Goal: Information Seeking & Learning: Learn about a topic

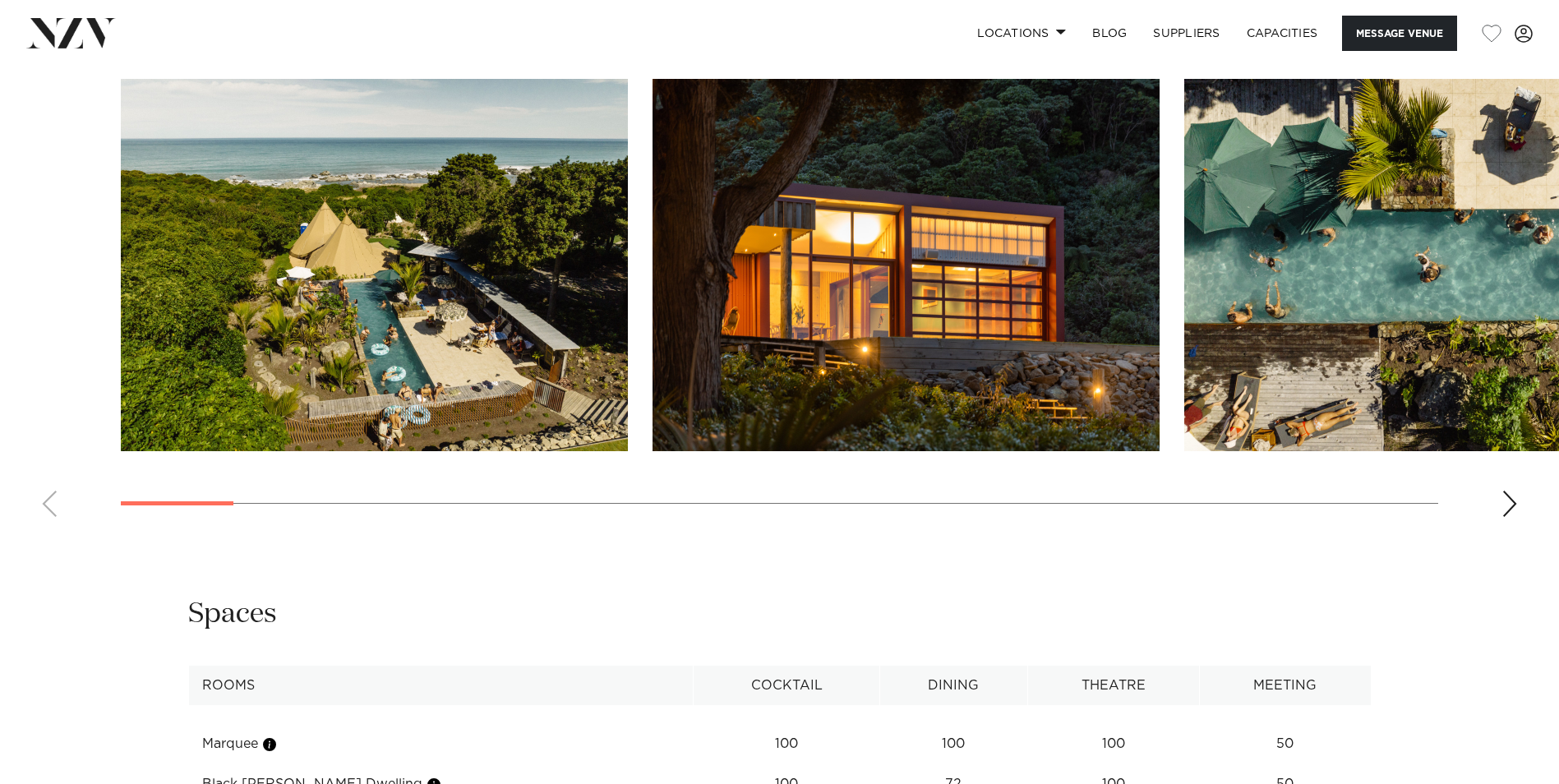
scroll to position [1643, 0]
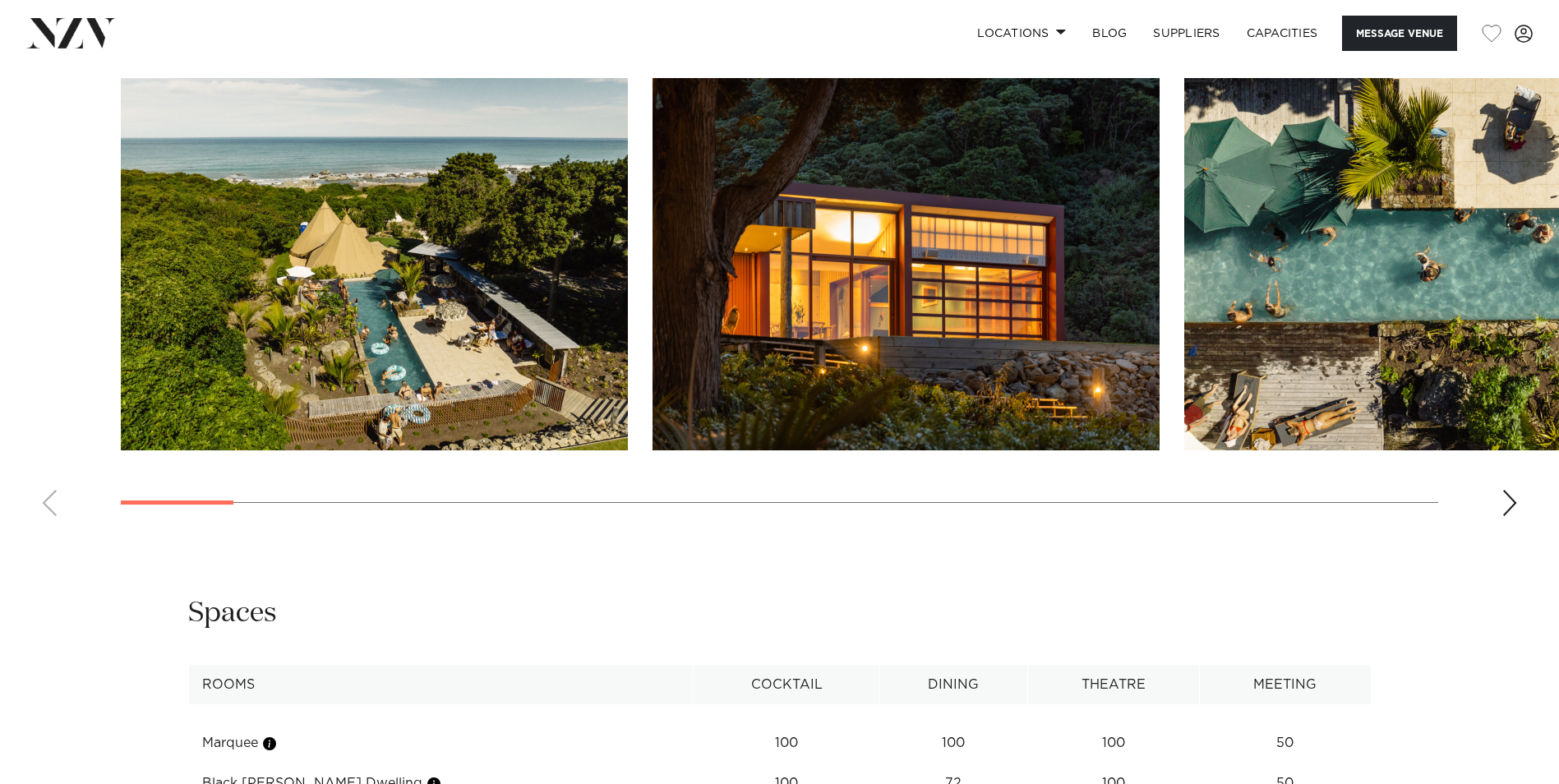
click at [1508, 499] on div "Next slide" at bounding box center [1509, 502] width 16 height 27
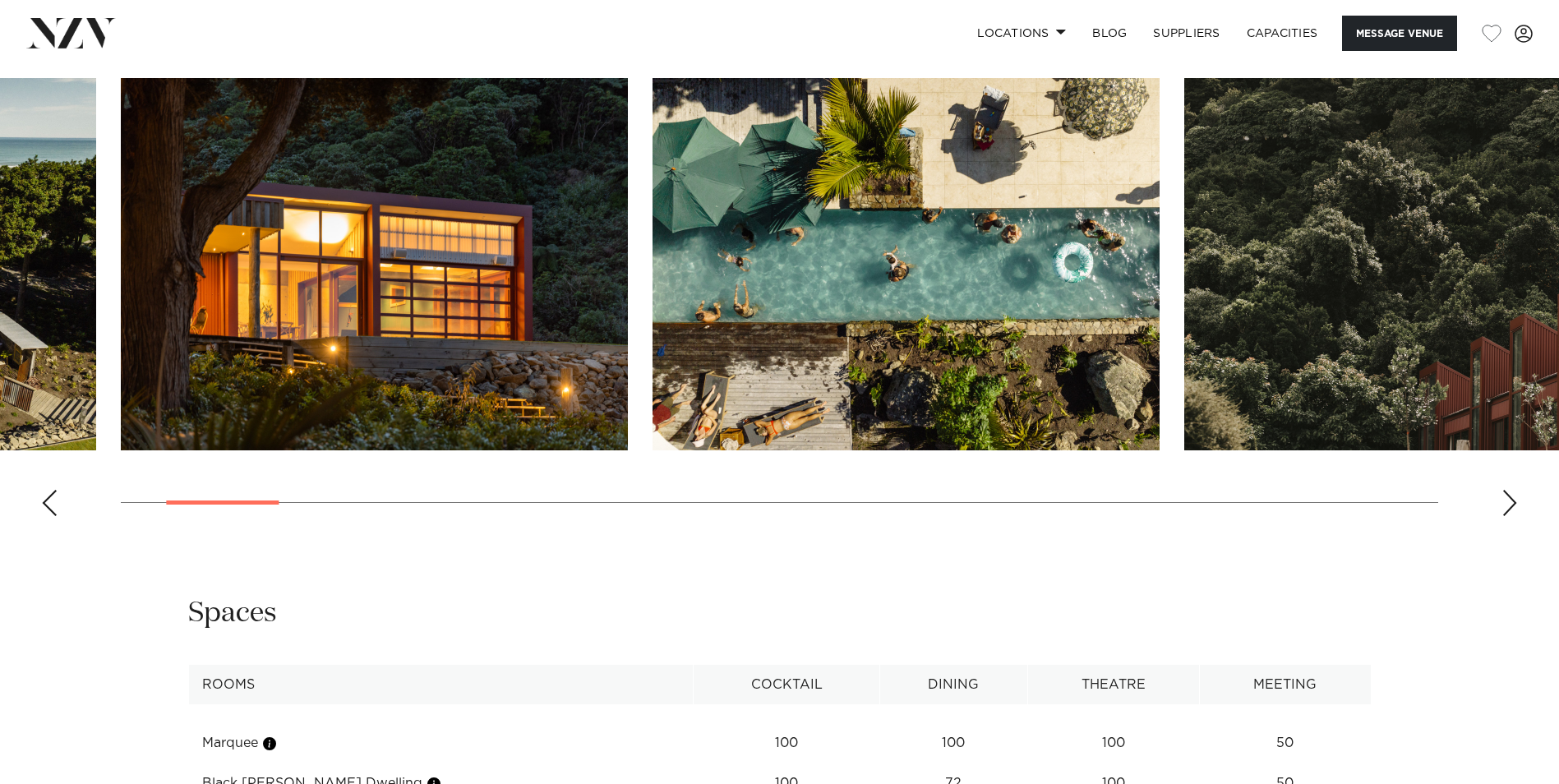
click at [1508, 499] on div "Next slide" at bounding box center [1509, 502] width 16 height 27
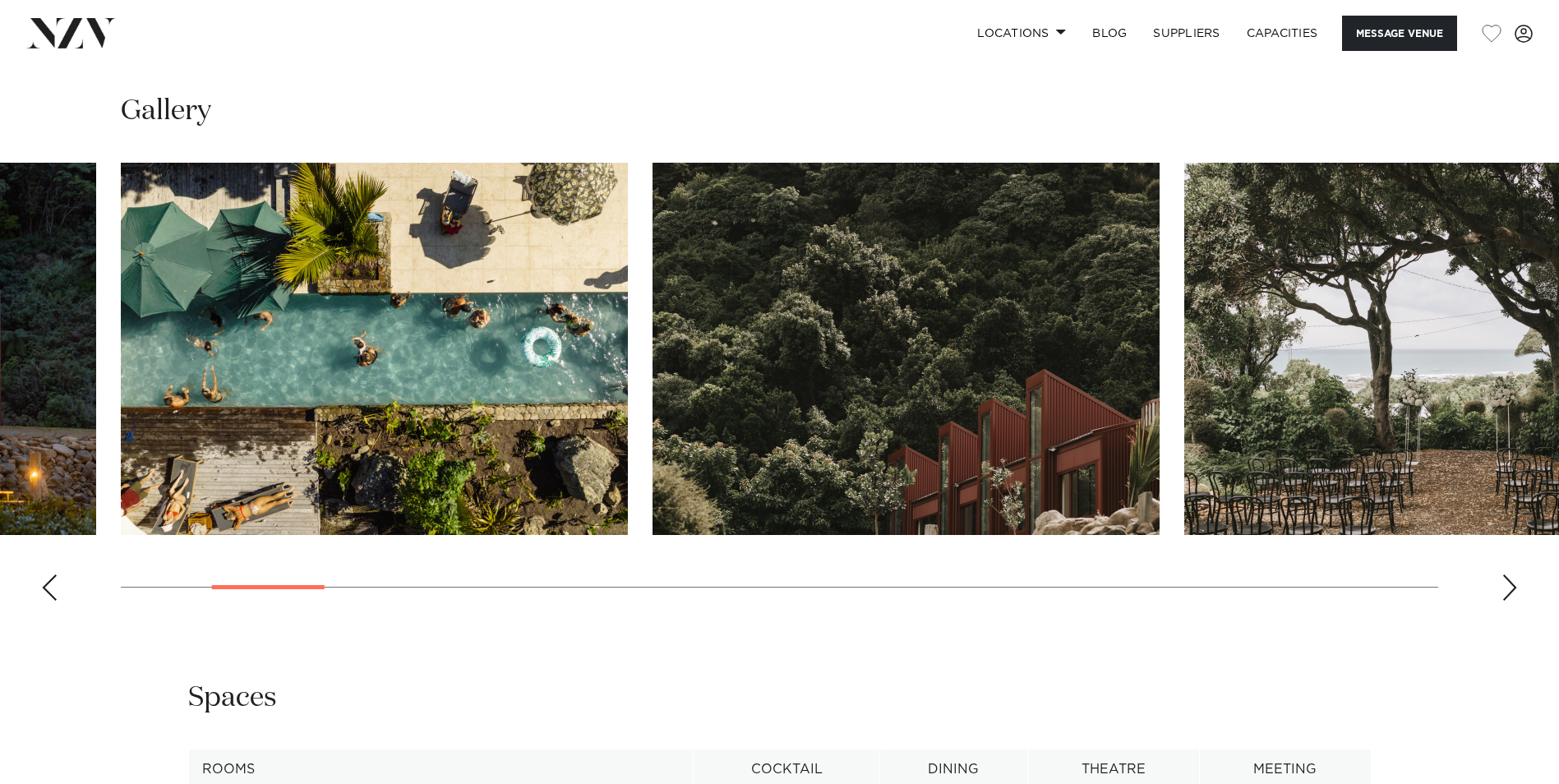
scroll to position [1479, 0]
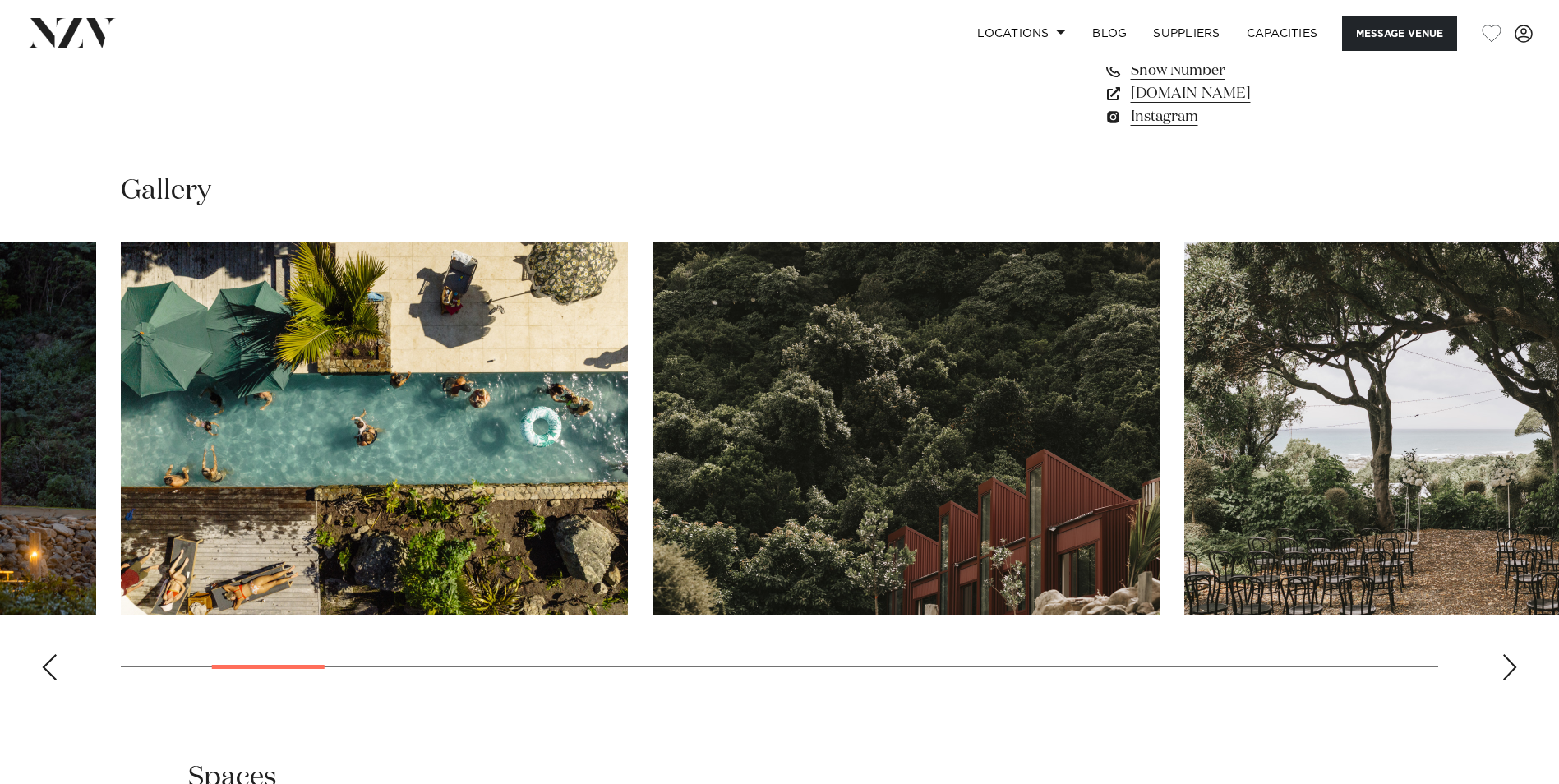
click at [1508, 664] on div "Next slide" at bounding box center [1509, 666] width 16 height 27
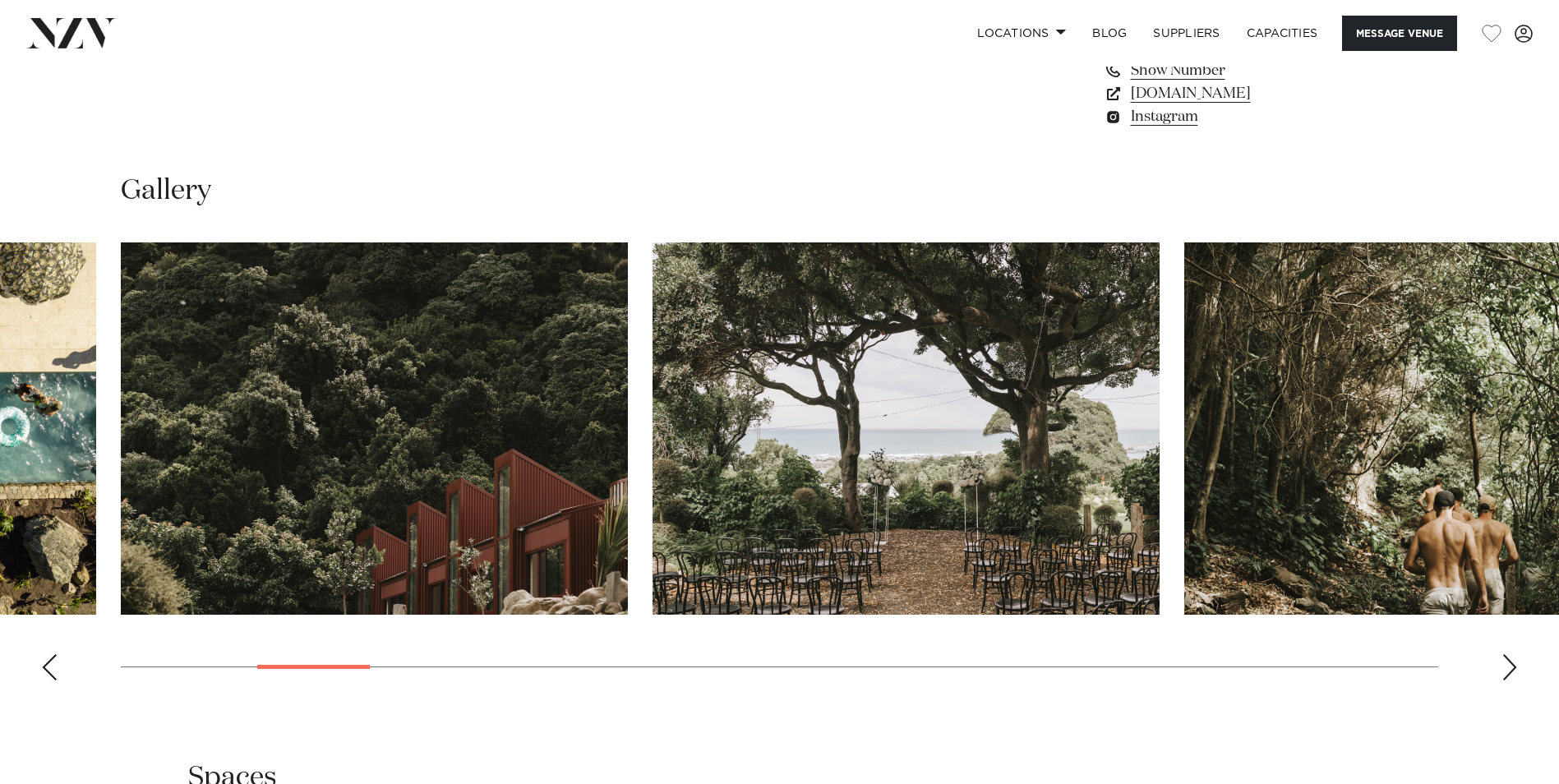
click at [1508, 664] on div "Next slide" at bounding box center [1509, 666] width 16 height 27
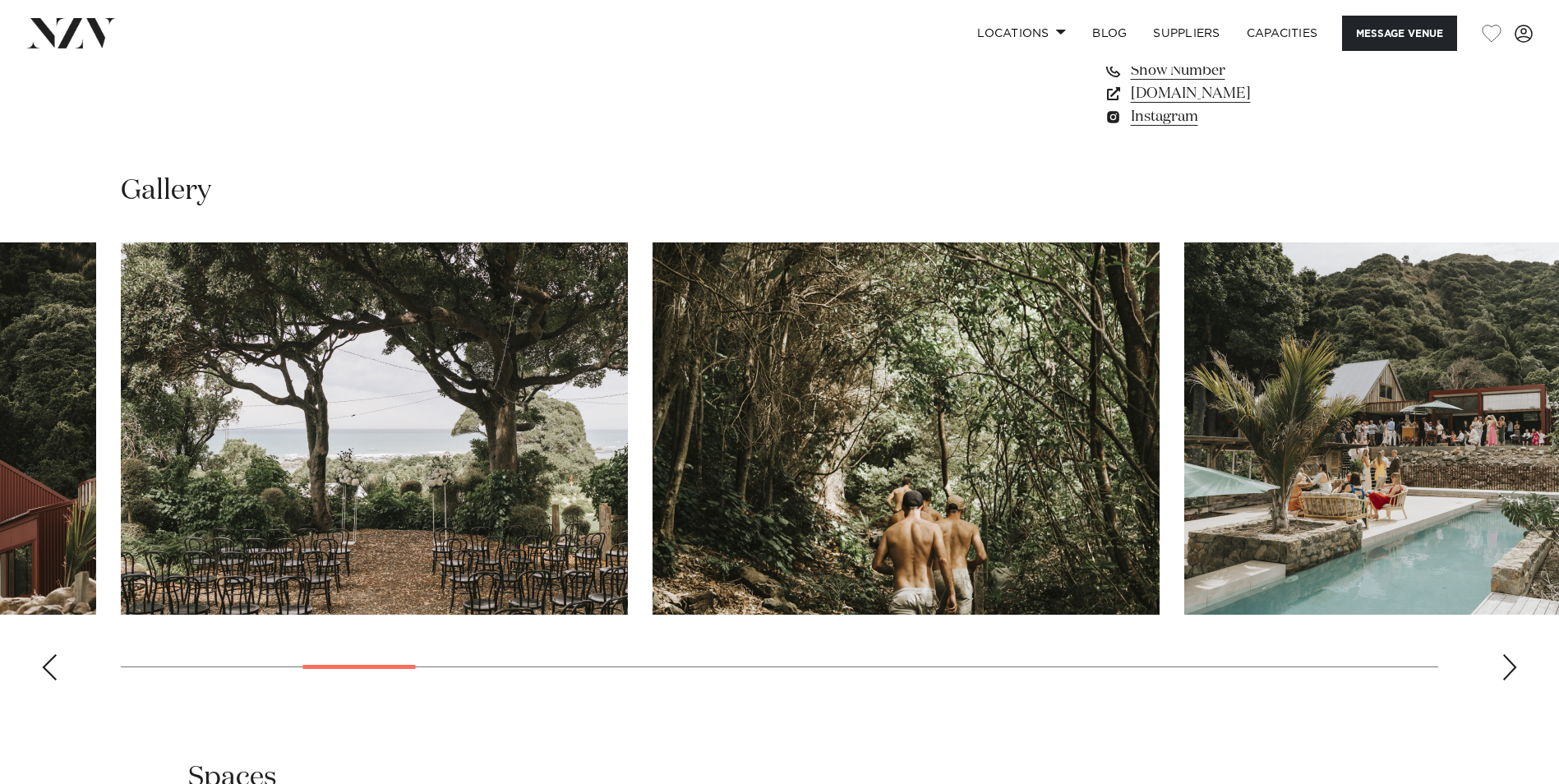
click at [1508, 664] on div "Next slide" at bounding box center [1509, 666] width 16 height 27
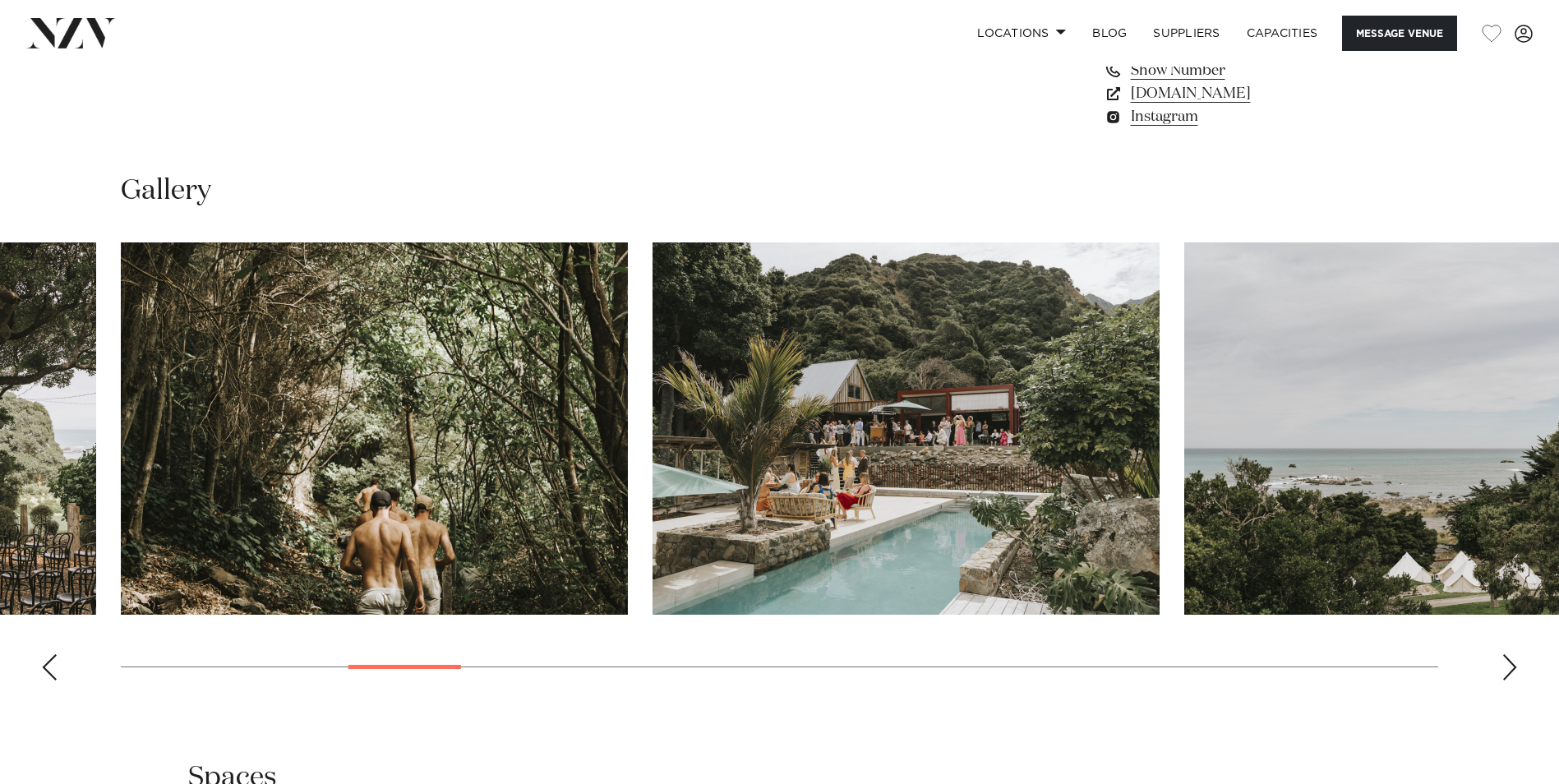
click at [1509, 664] on div "Next slide" at bounding box center [1509, 666] width 16 height 27
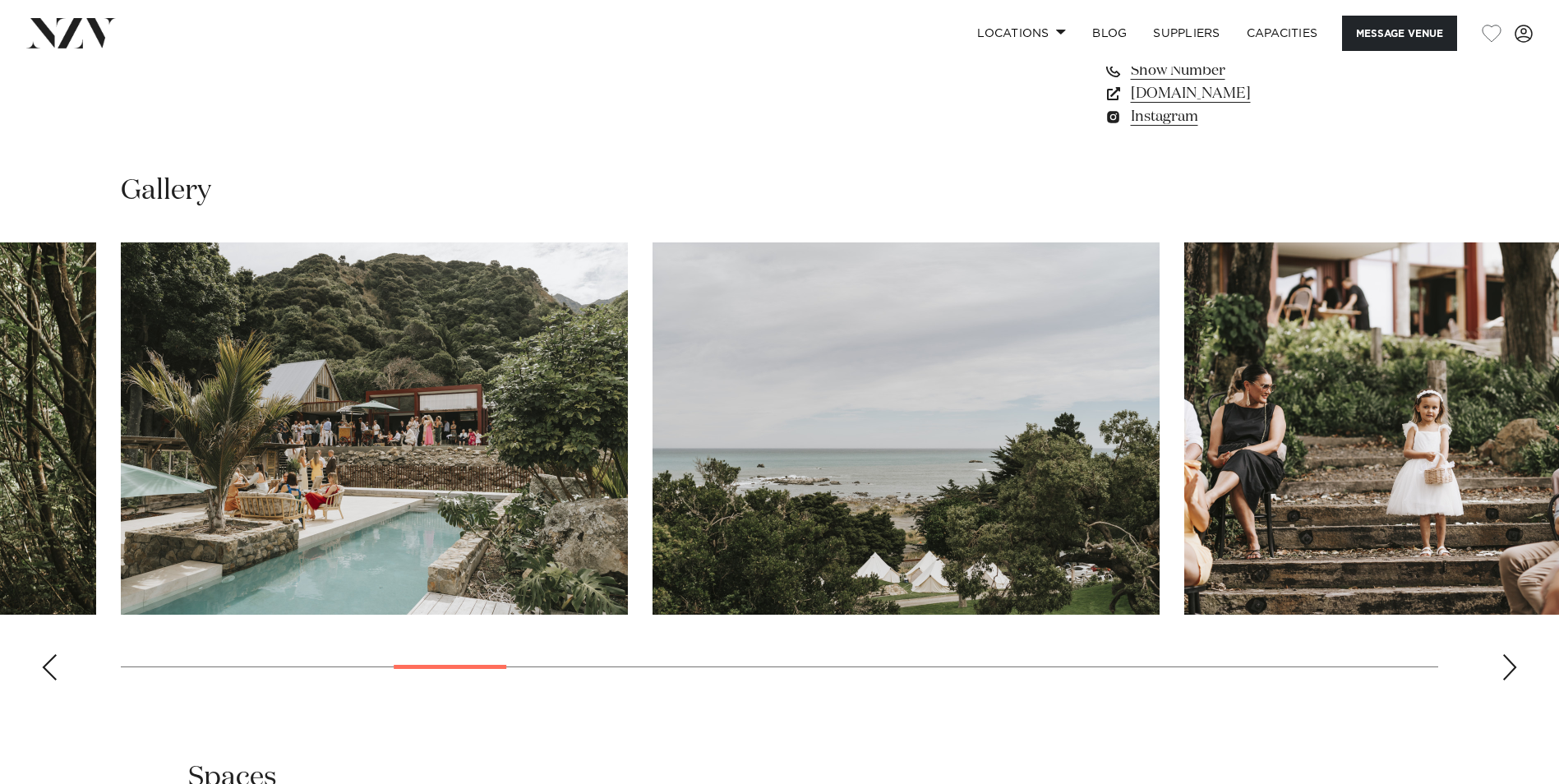
click at [1509, 664] on div "Next slide" at bounding box center [1509, 666] width 16 height 27
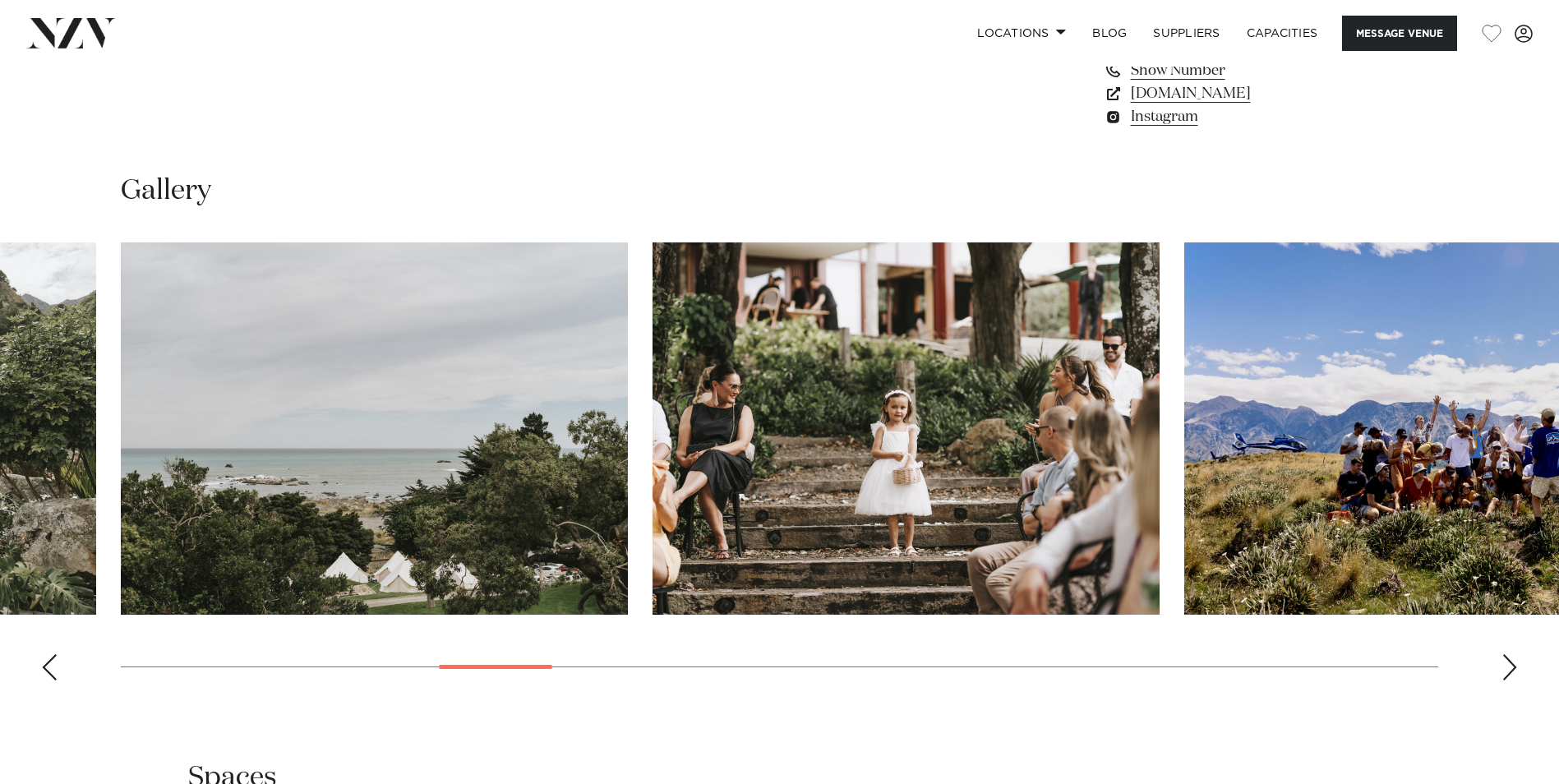
click at [1509, 664] on div "Next slide" at bounding box center [1509, 666] width 16 height 27
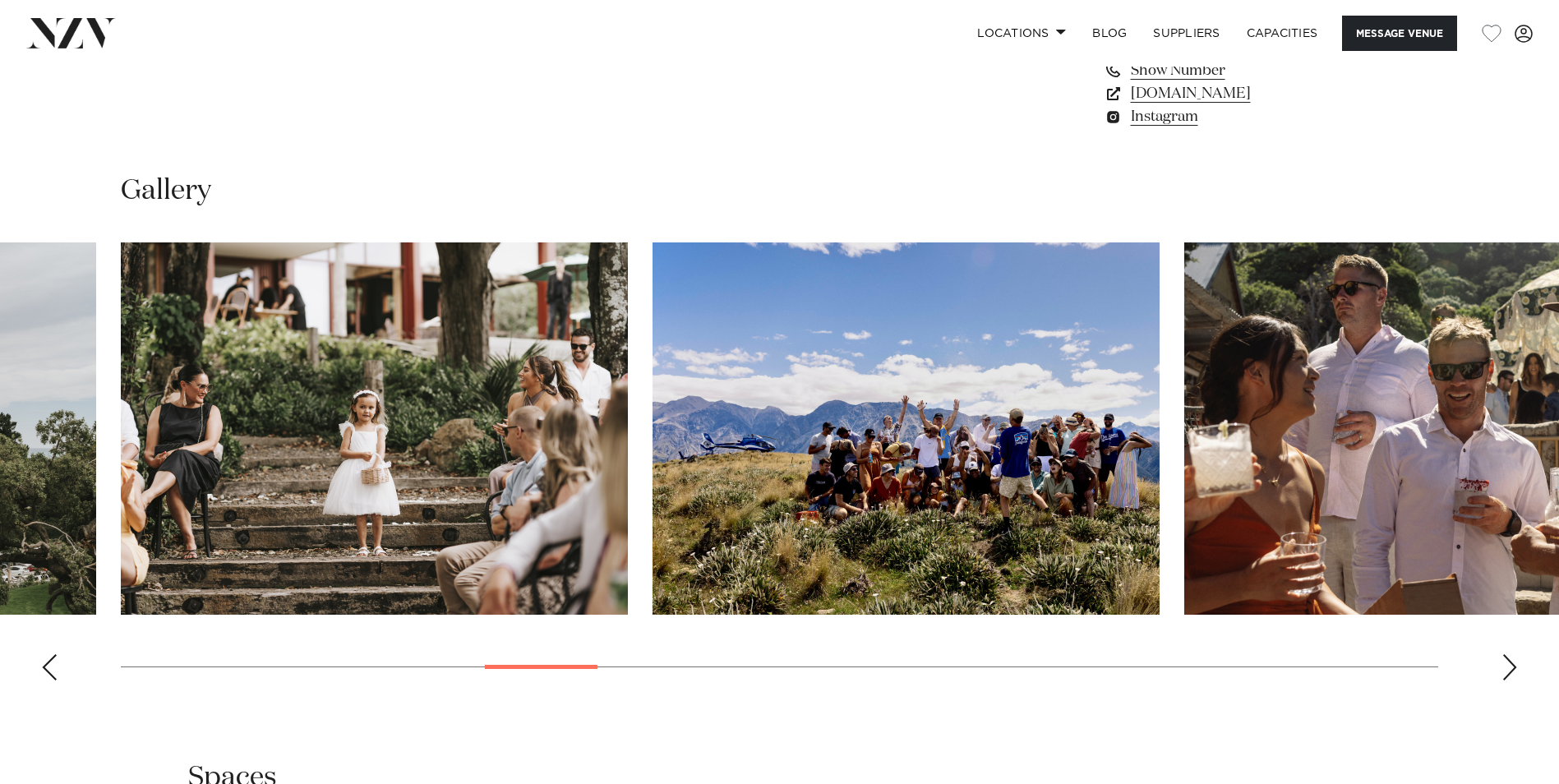
click at [1509, 664] on div "Next slide" at bounding box center [1509, 666] width 16 height 27
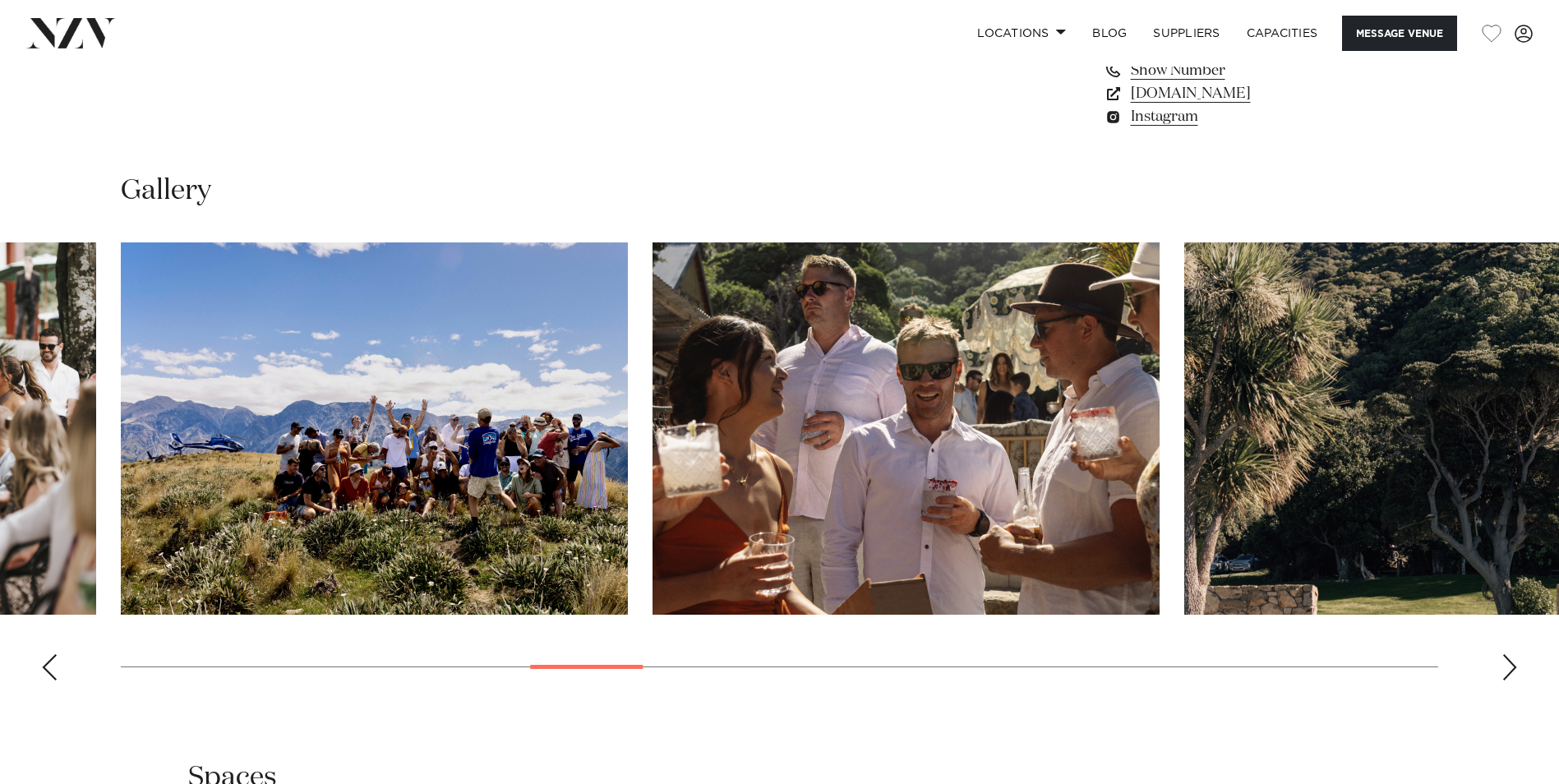
click at [1509, 664] on div "Next slide" at bounding box center [1509, 666] width 16 height 27
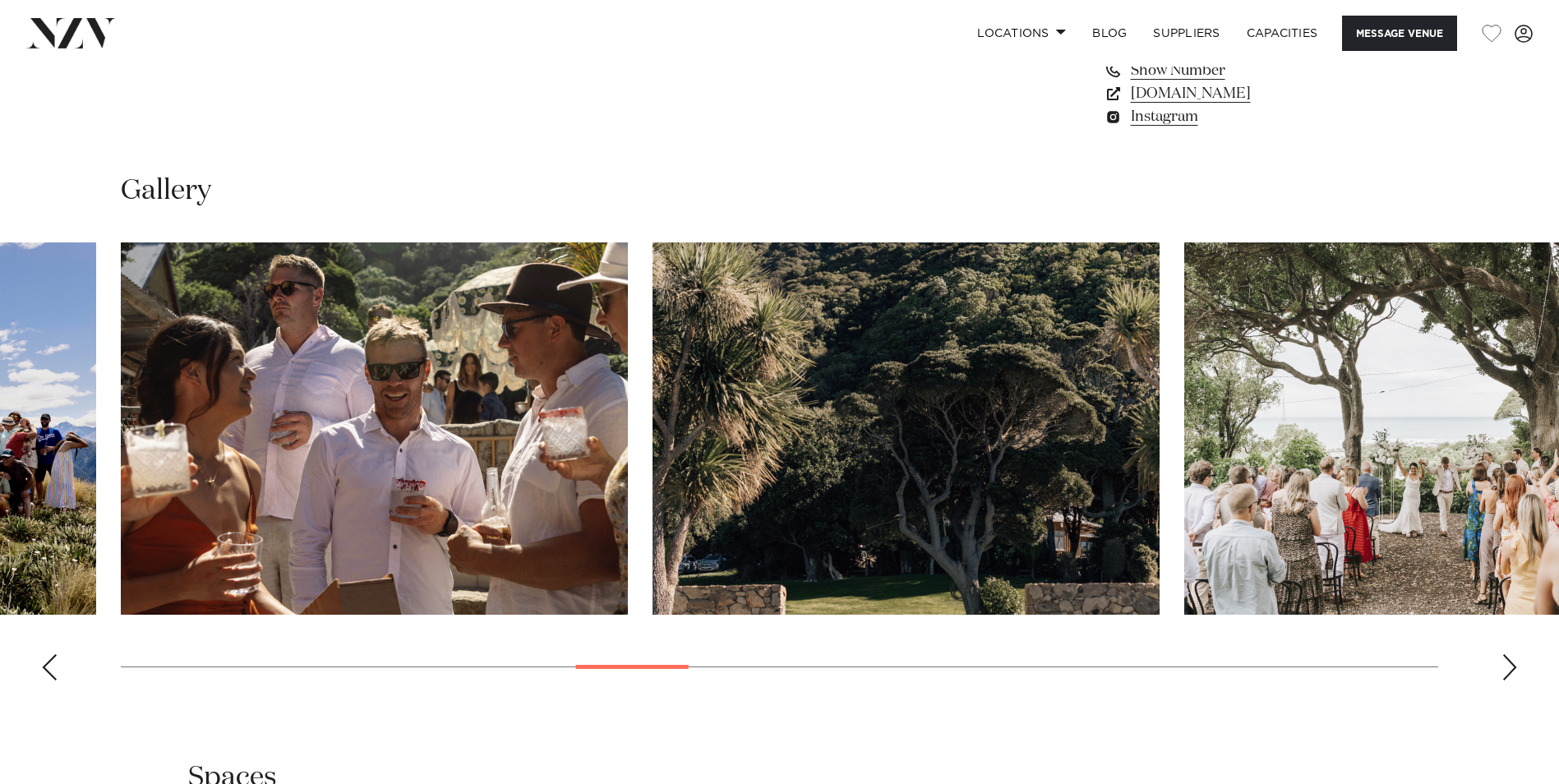
click at [1509, 664] on div "Next slide" at bounding box center [1509, 666] width 16 height 27
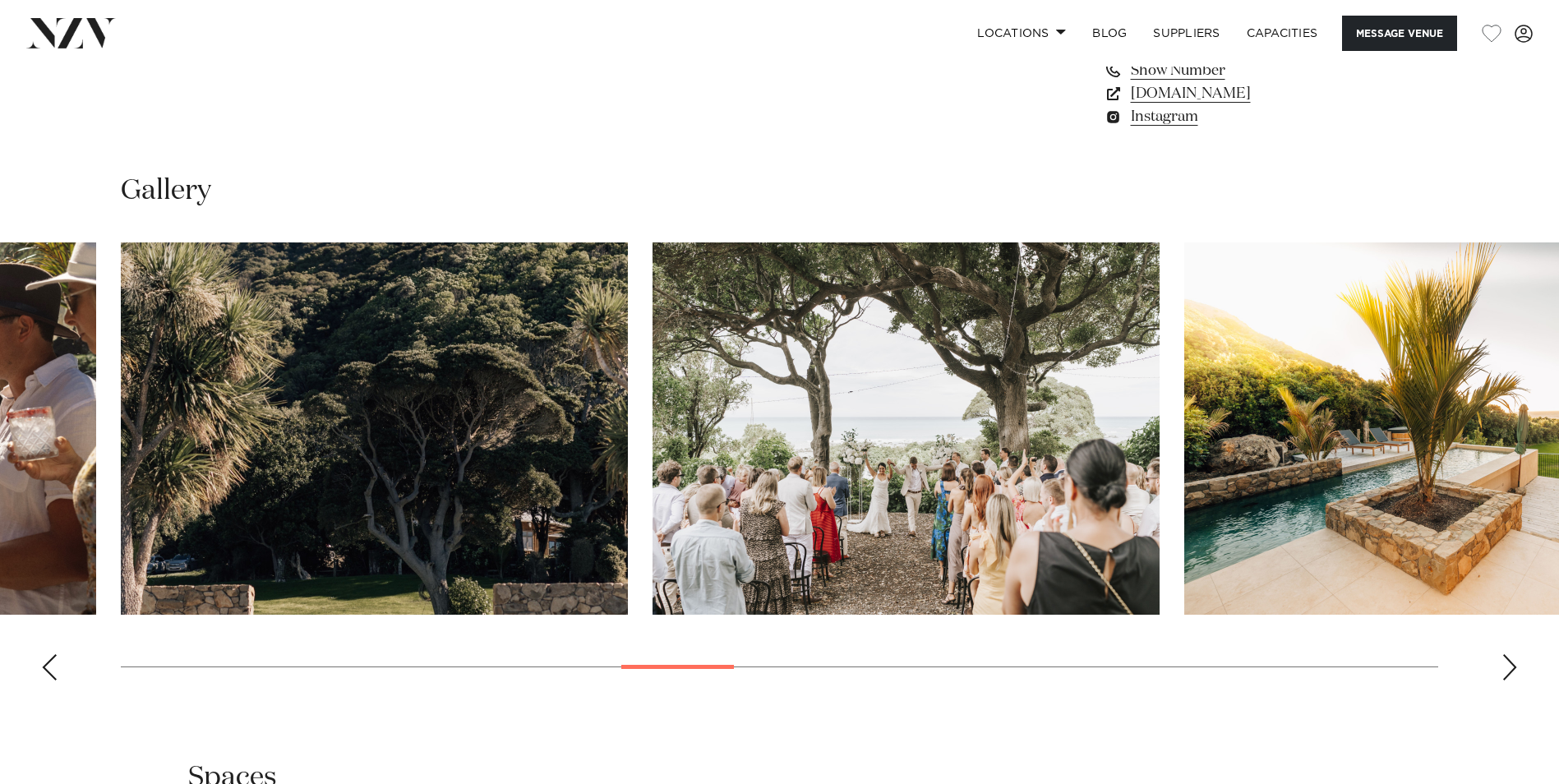
click at [1509, 664] on div "Next slide" at bounding box center [1509, 666] width 16 height 27
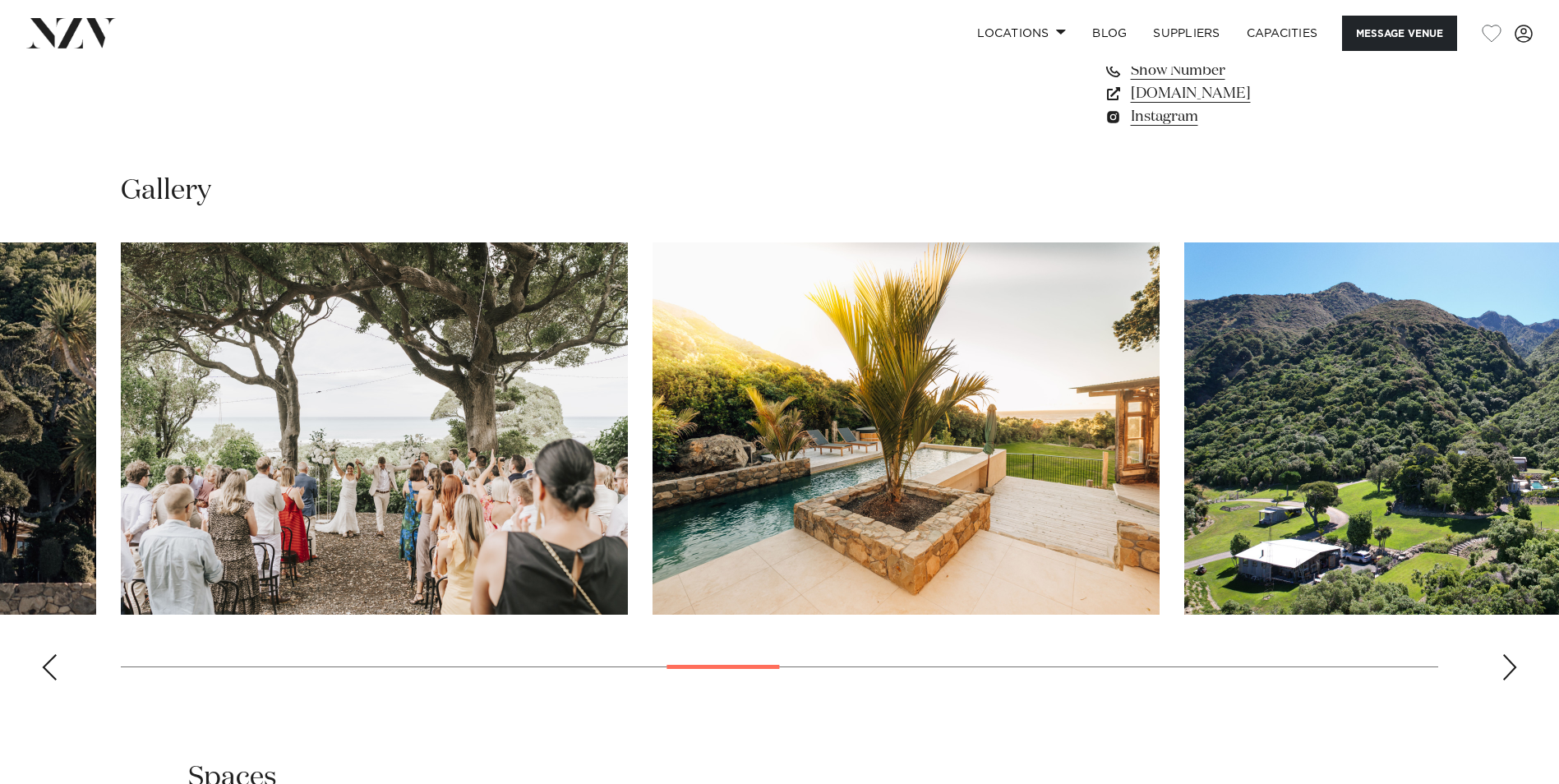
click at [1509, 664] on div "Next slide" at bounding box center [1509, 666] width 16 height 27
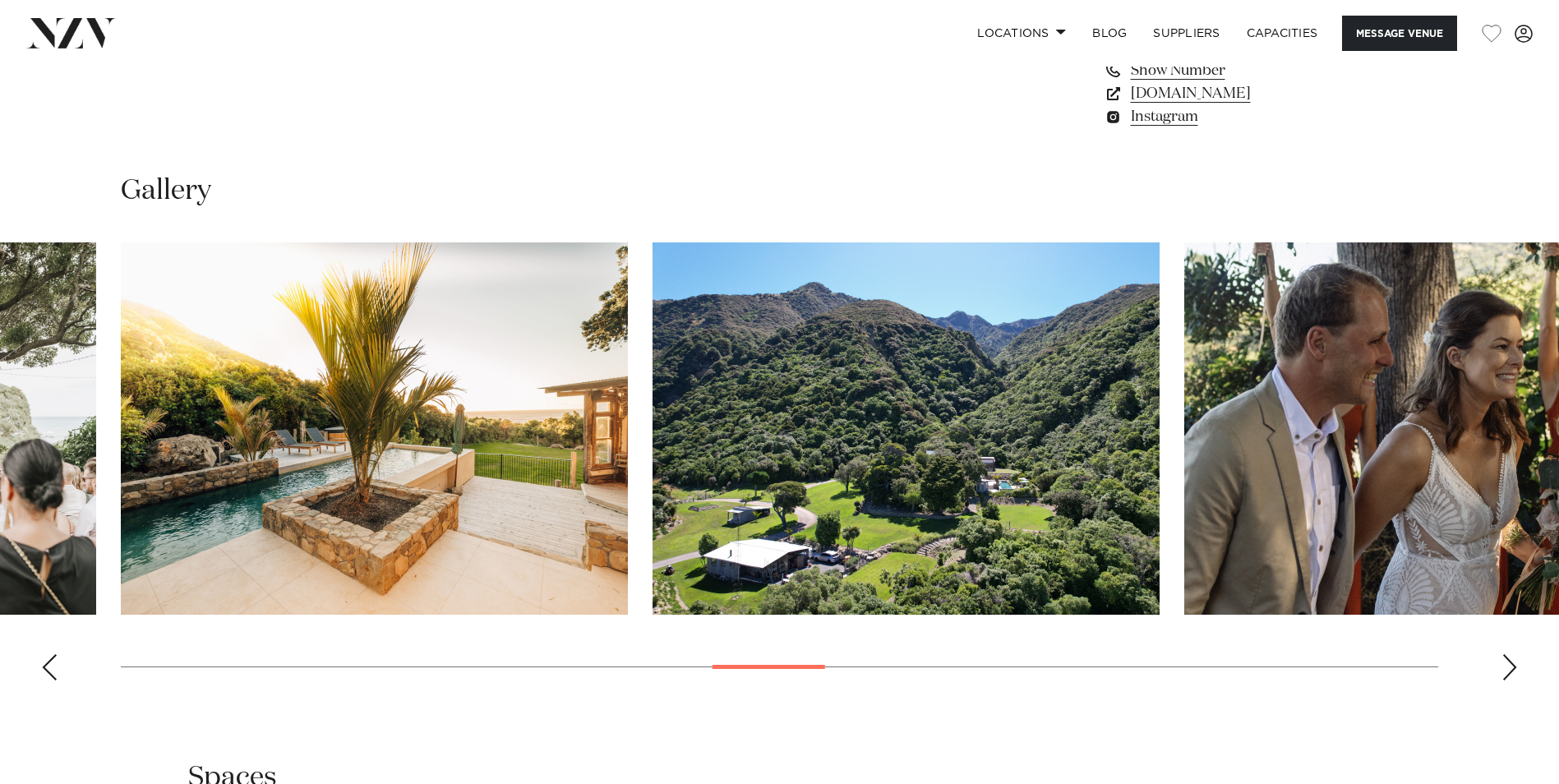
click at [1509, 664] on div "Next slide" at bounding box center [1509, 666] width 16 height 27
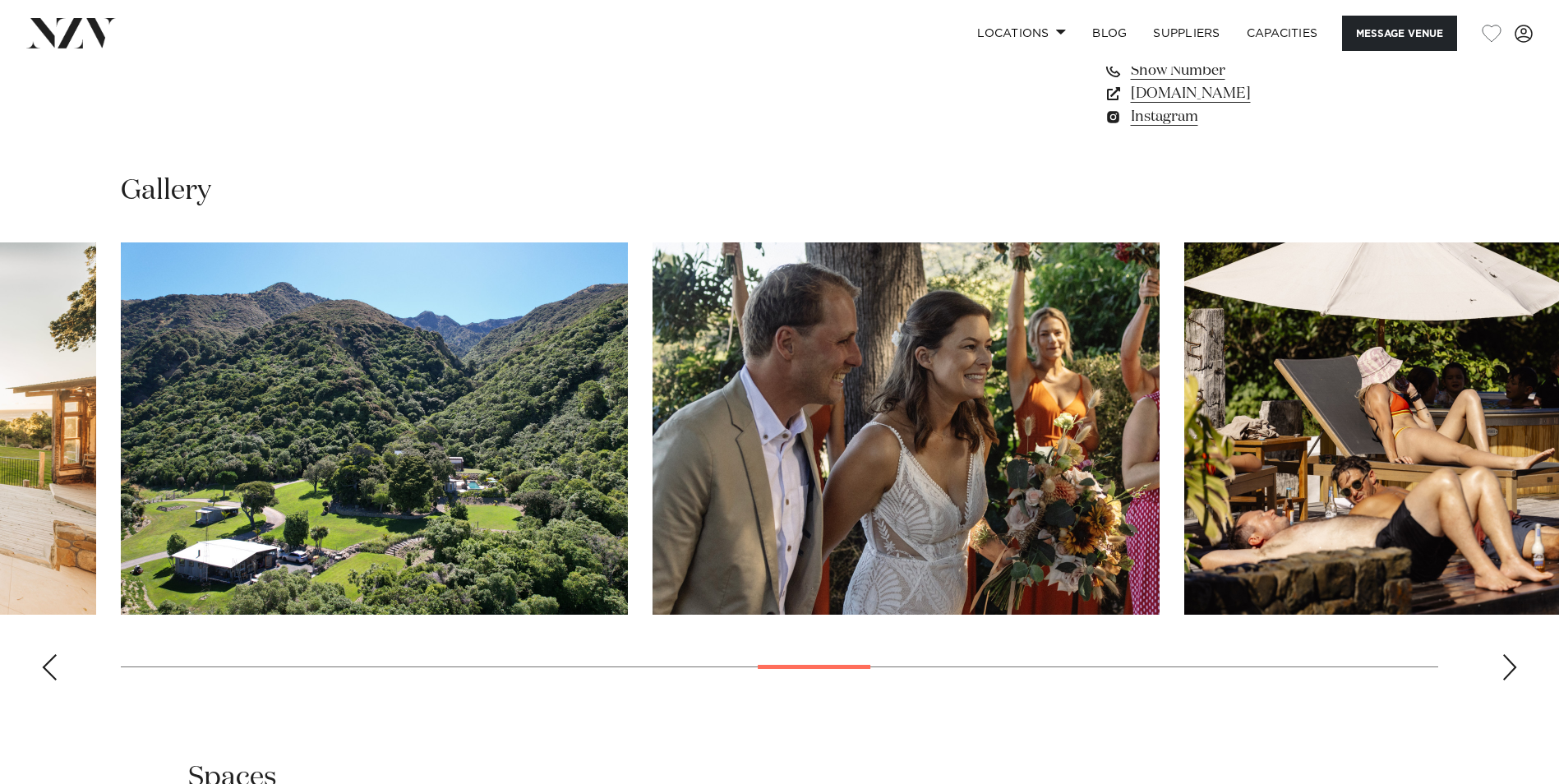
click at [1509, 664] on div "Next slide" at bounding box center [1509, 666] width 16 height 27
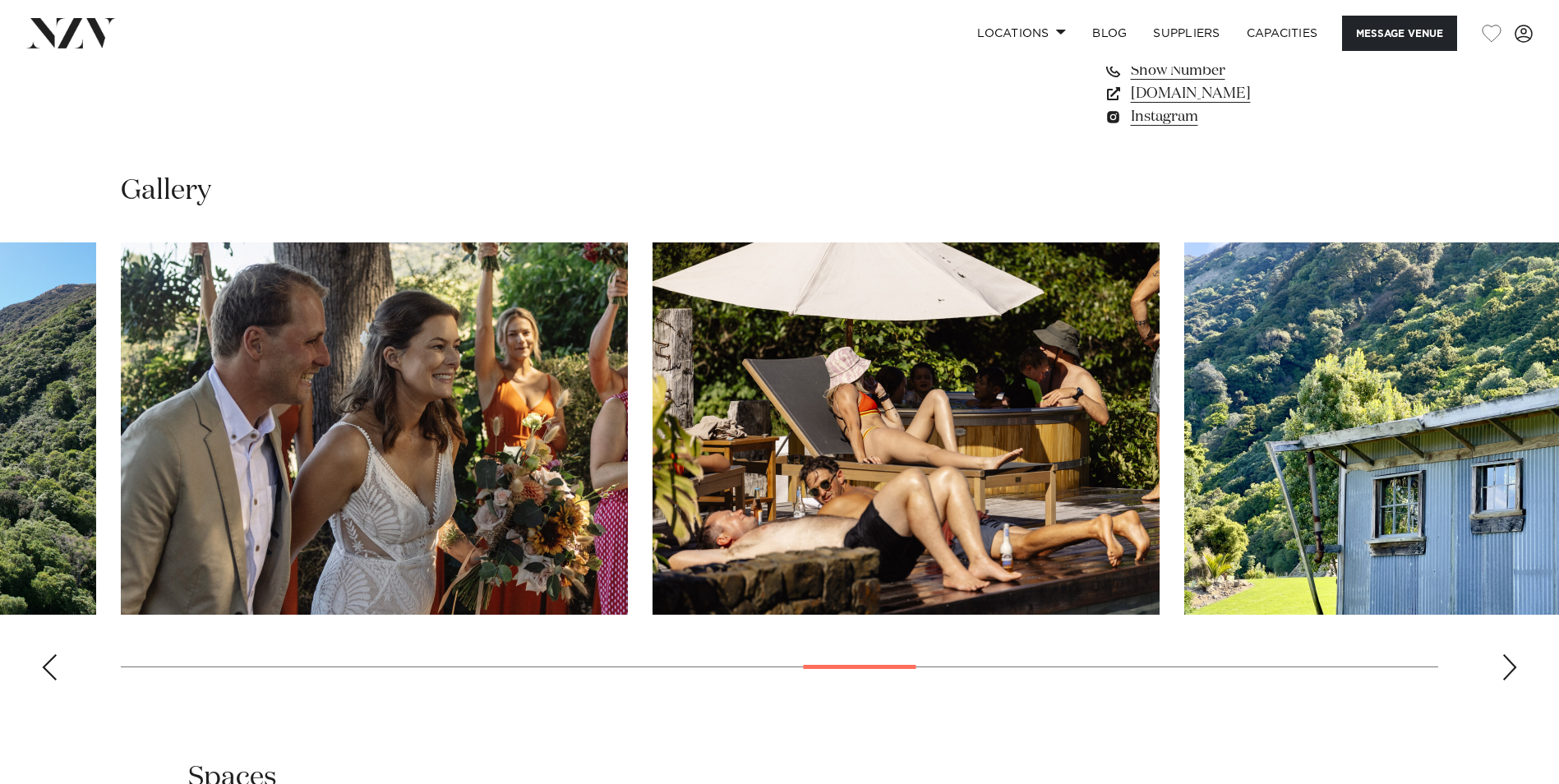
click at [1509, 664] on div "Next slide" at bounding box center [1509, 666] width 16 height 27
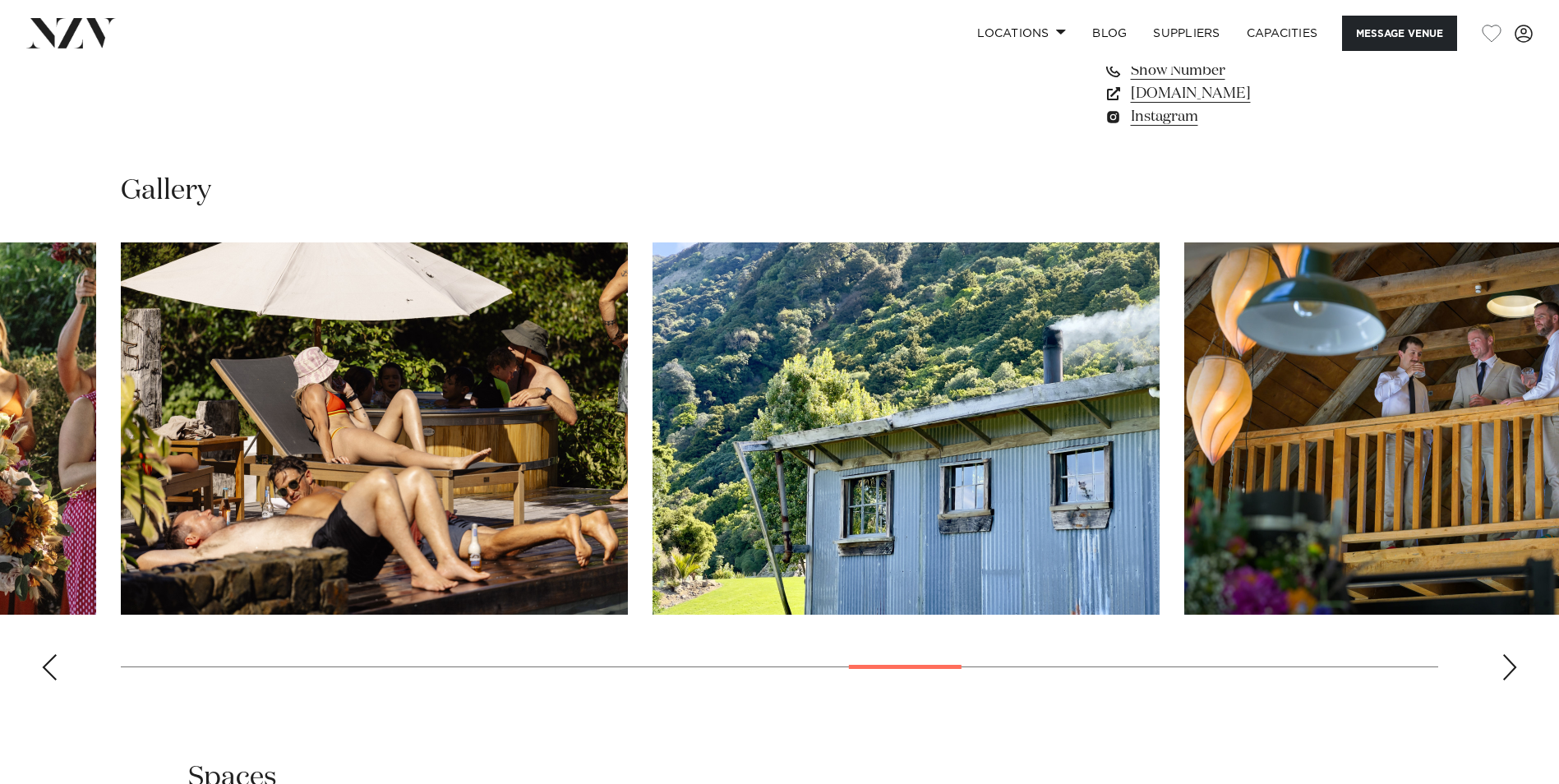
click at [1509, 664] on div "Next slide" at bounding box center [1509, 666] width 16 height 27
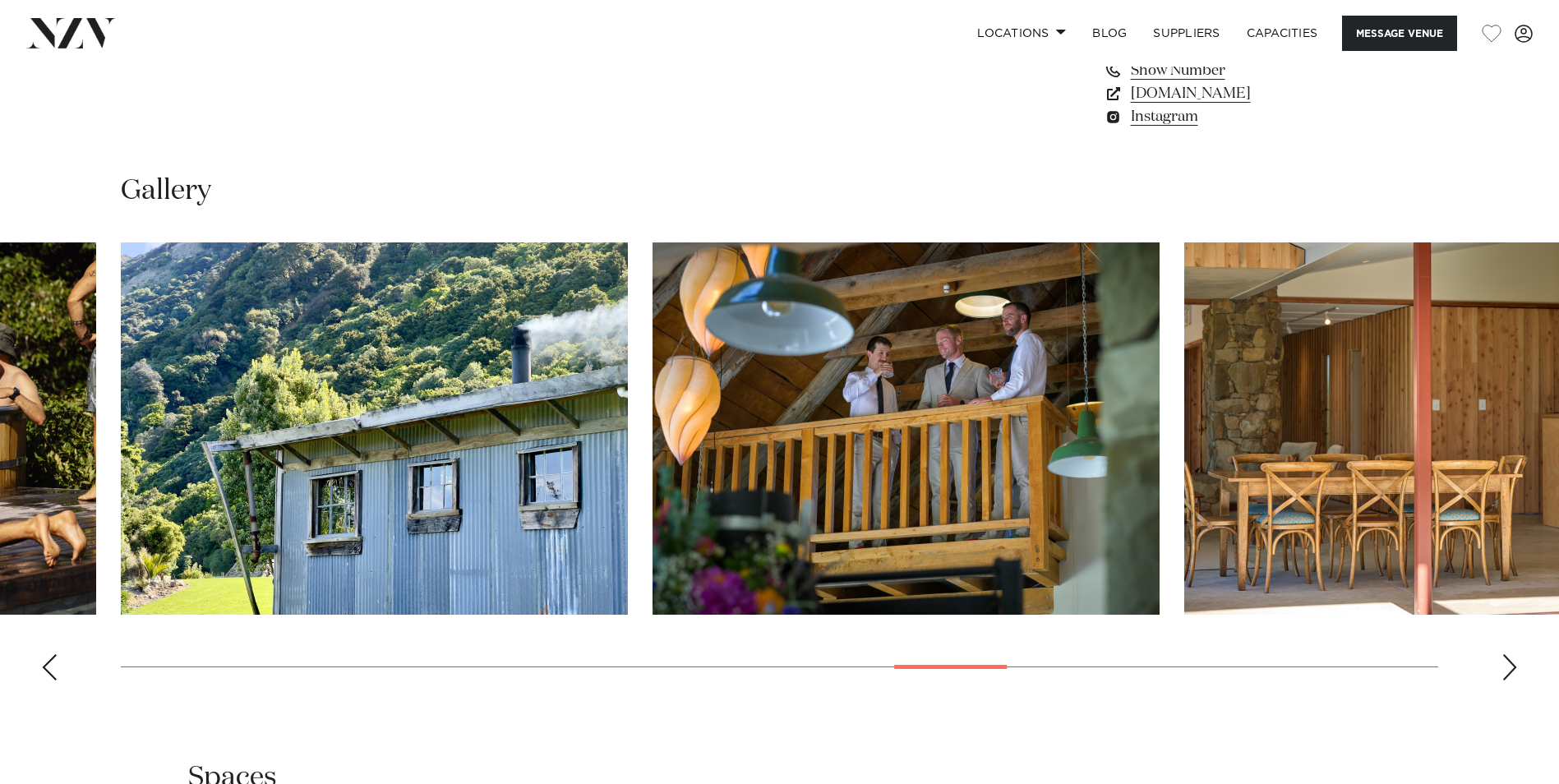
click at [1509, 664] on div "Next slide" at bounding box center [1509, 666] width 16 height 27
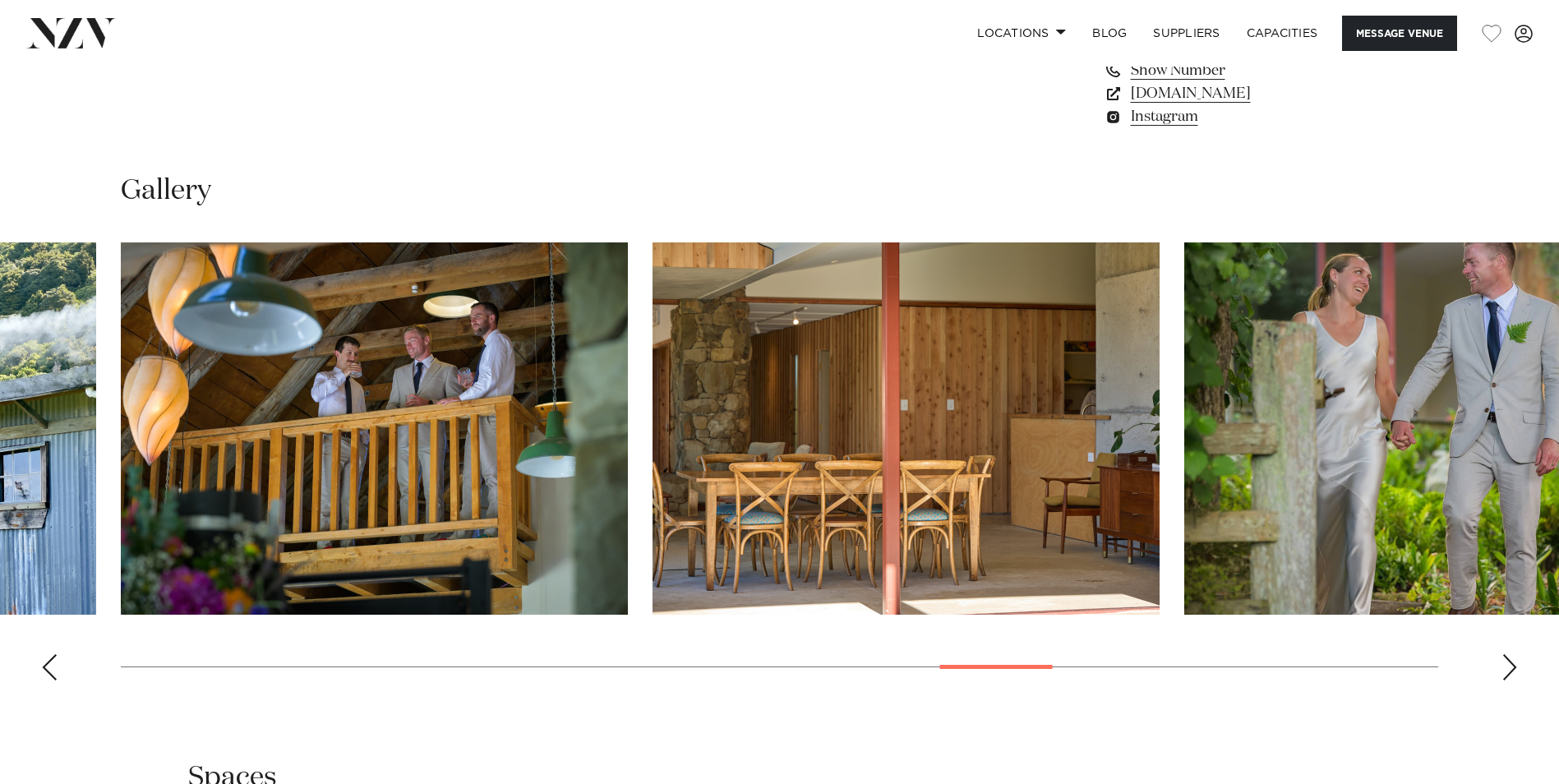
click at [1509, 664] on div "Next slide" at bounding box center [1509, 666] width 16 height 27
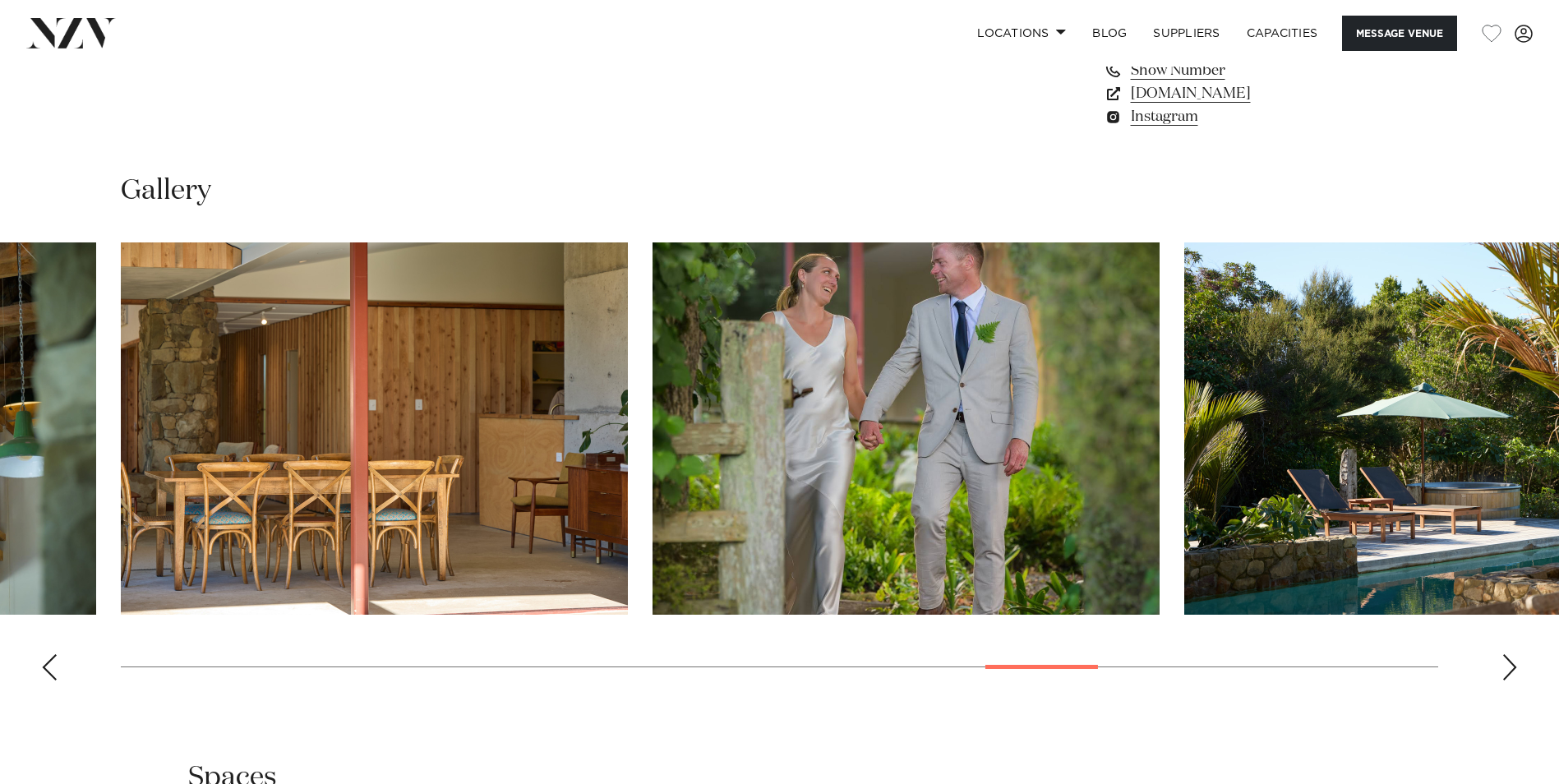
click at [1509, 664] on div "Next slide" at bounding box center [1509, 666] width 16 height 27
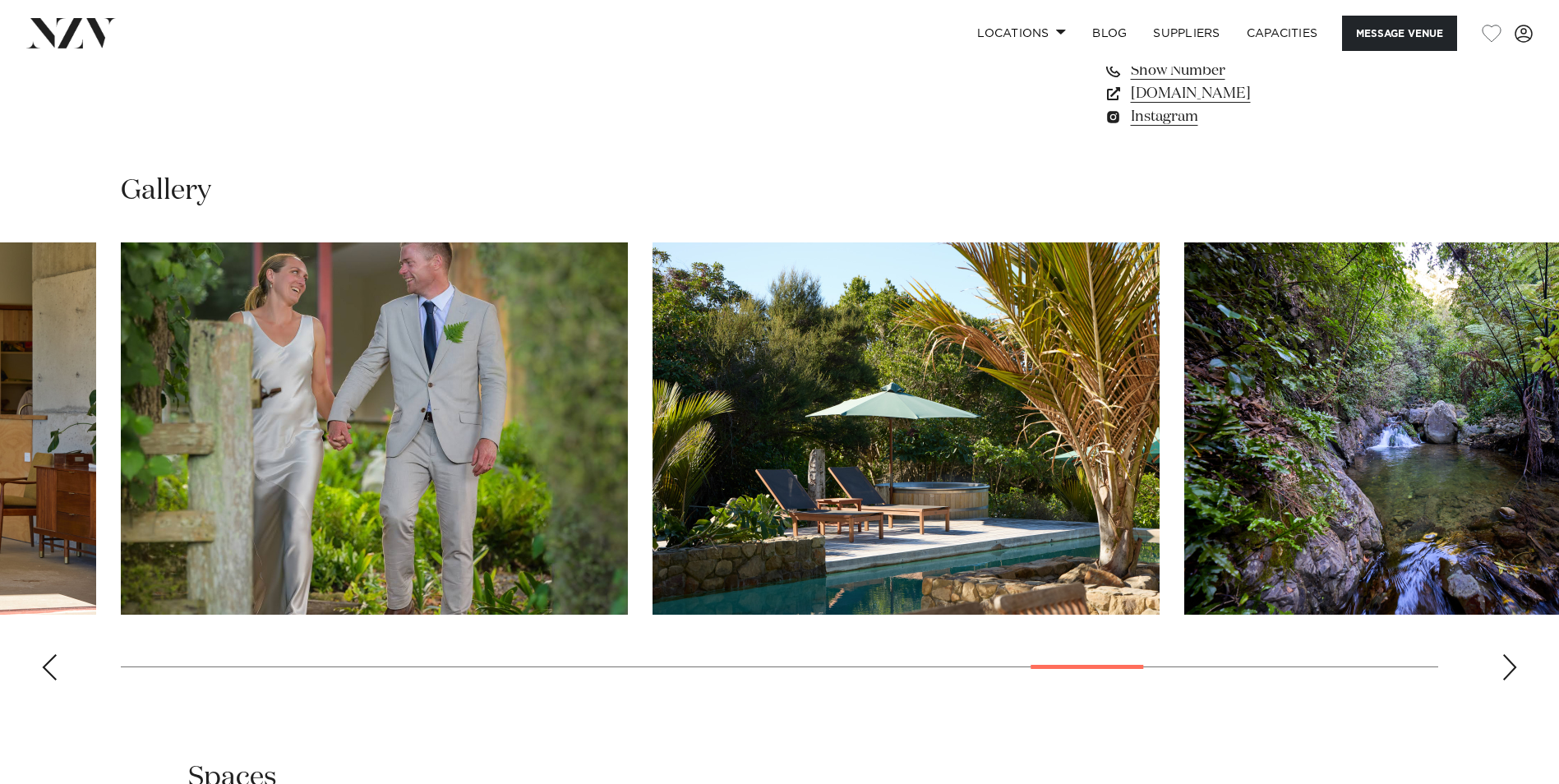
click at [1509, 664] on div "Next slide" at bounding box center [1509, 666] width 16 height 27
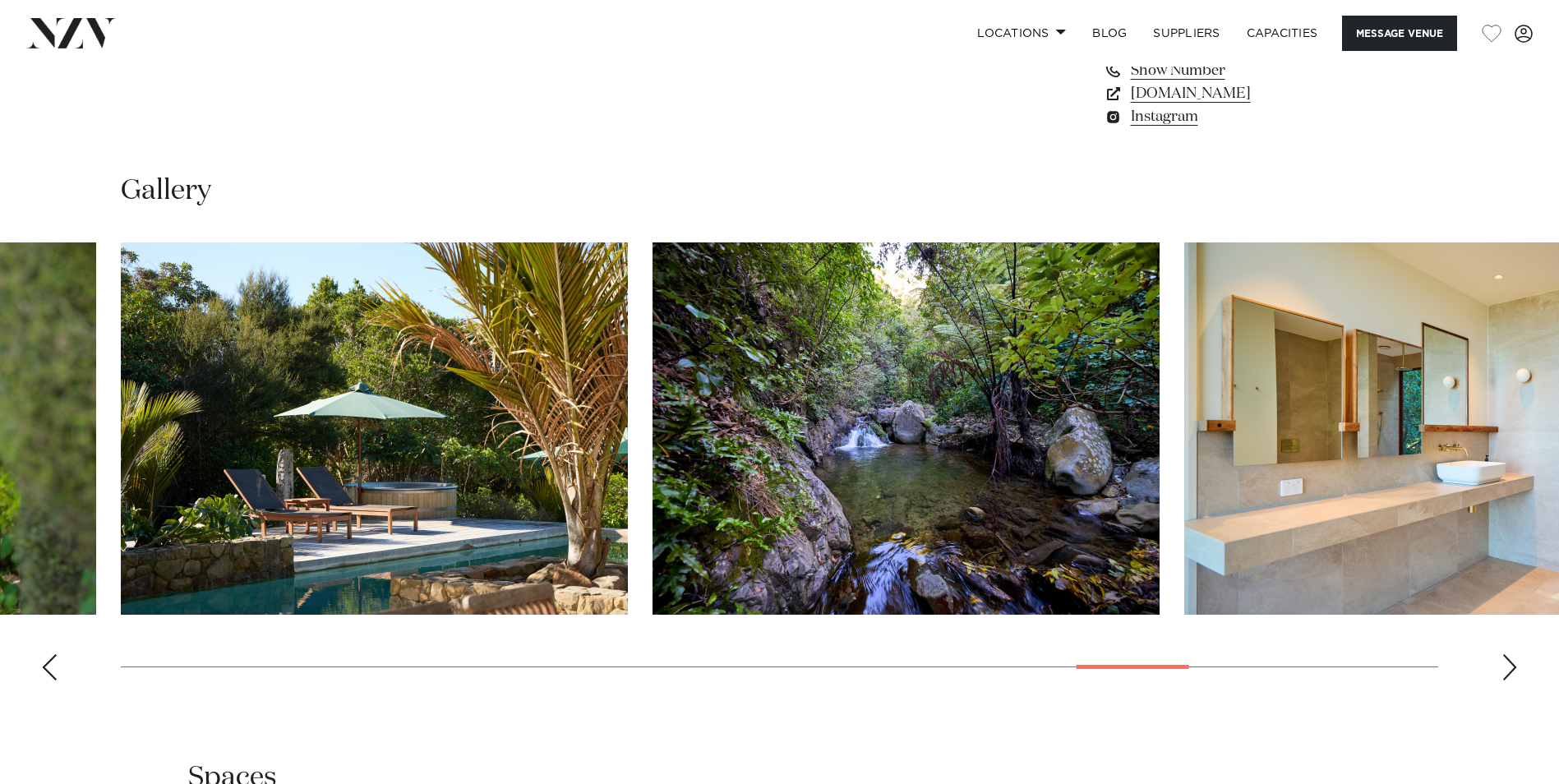
click at [1509, 664] on div "Next slide" at bounding box center [1509, 666] width 16 height 27
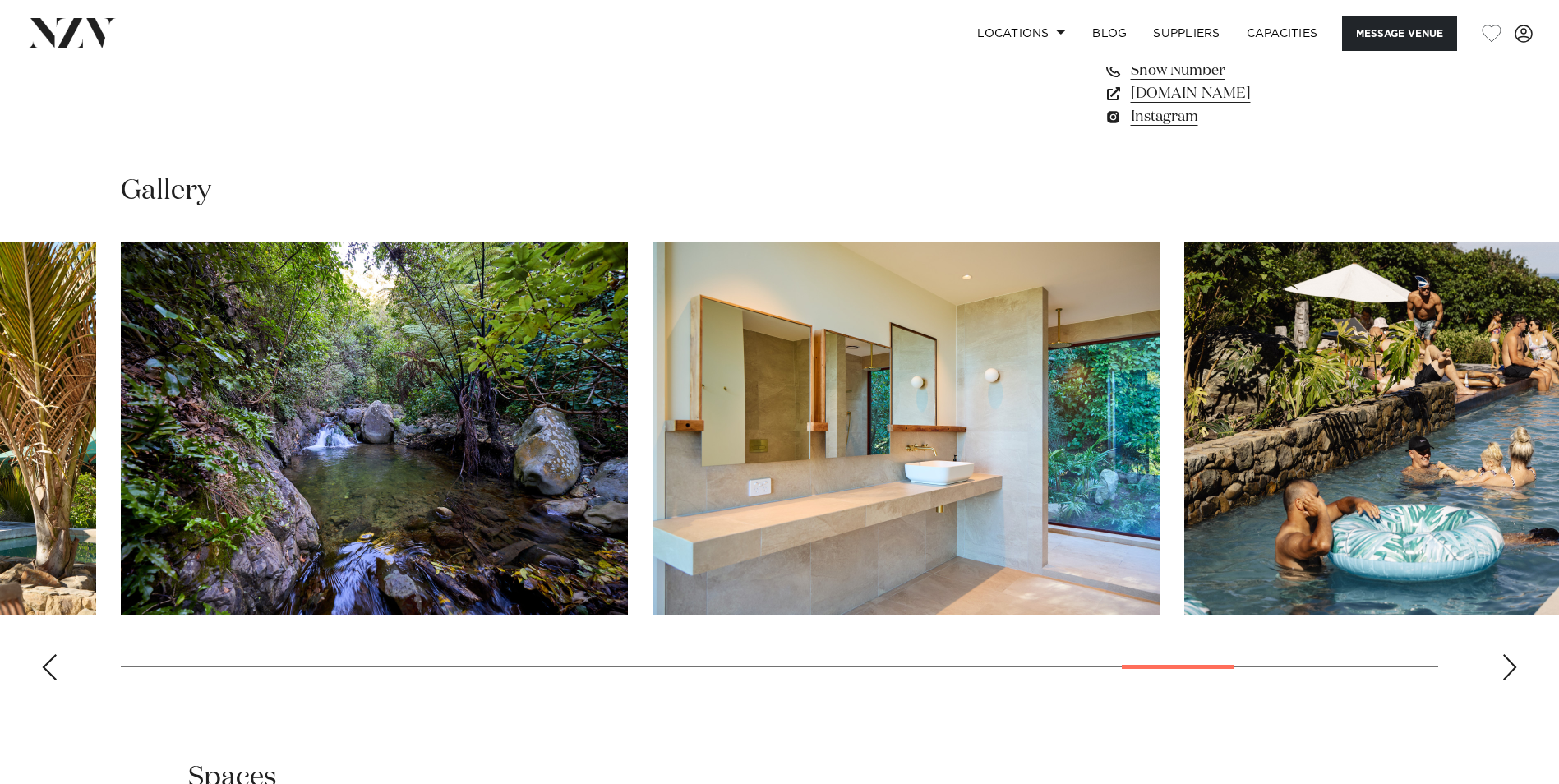
click at [1509, 664] on div "Next slide" at bounding box center [1509, 666] width 16 height 27
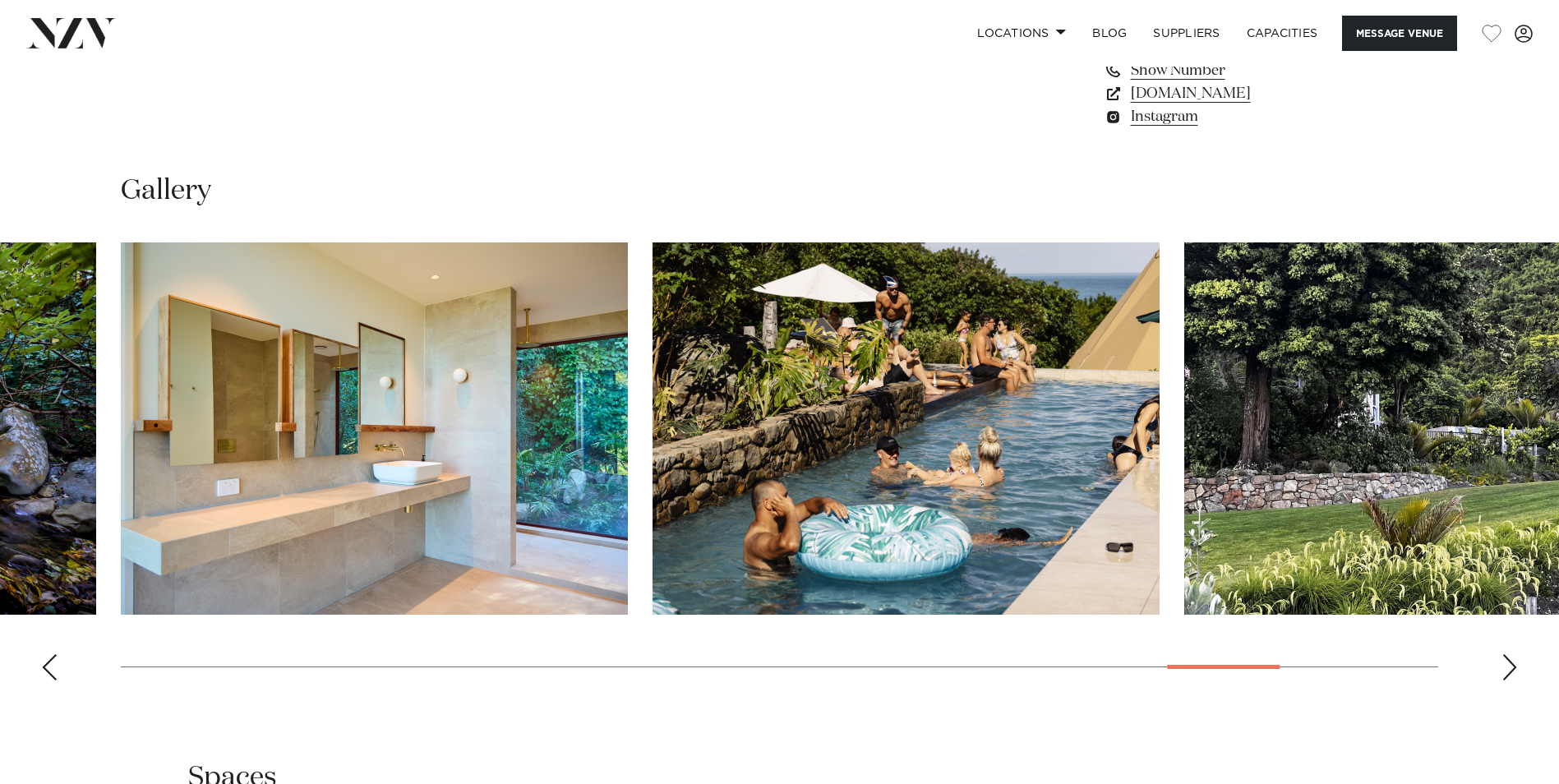
click at [1509, 664] on div "Next slide" at bounding box center [1509, 666] width 16 height 27
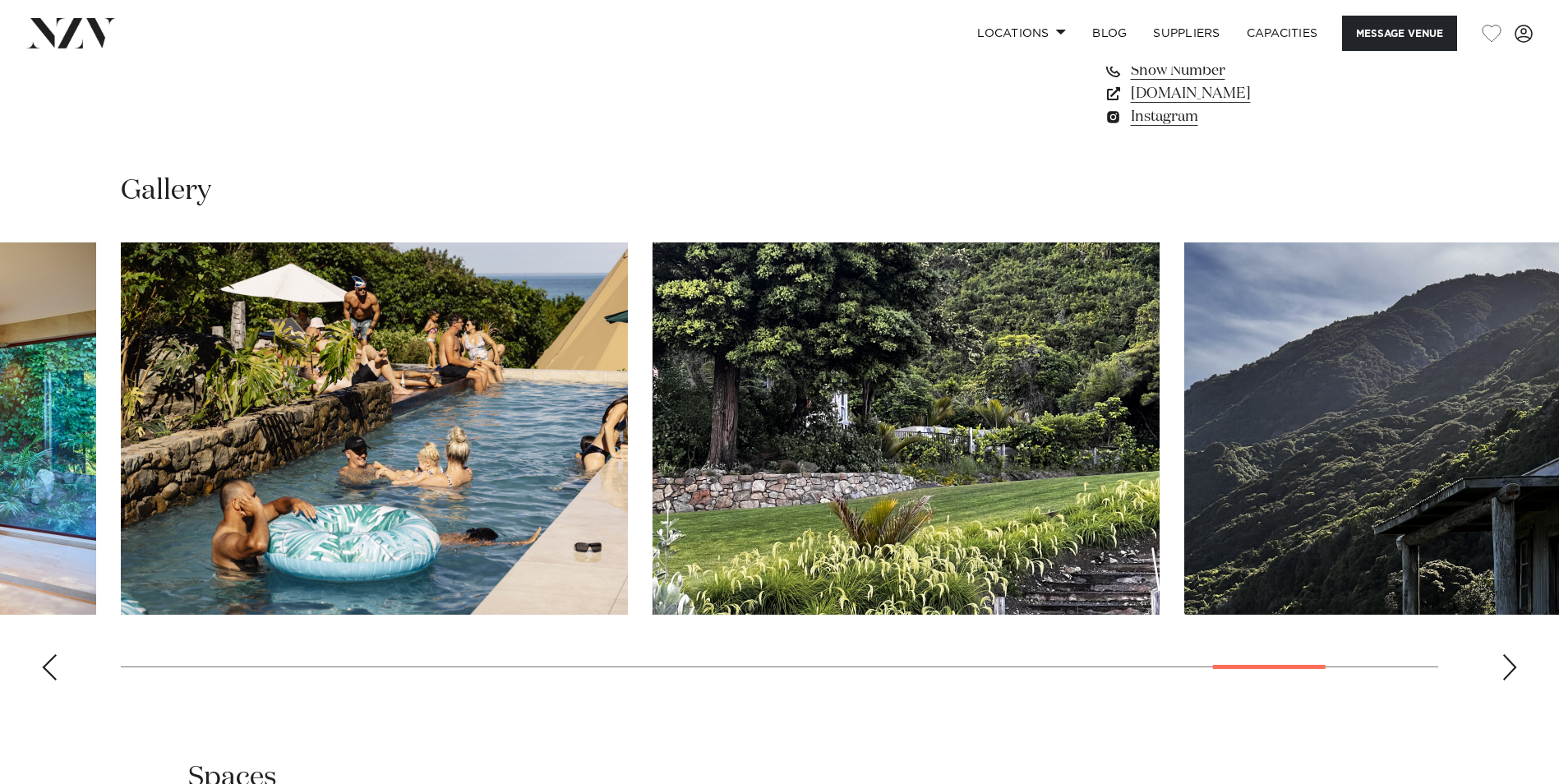
click at [1509, 664] on div "Next slide" at bounding box center [1509, 666] width 16 height 27
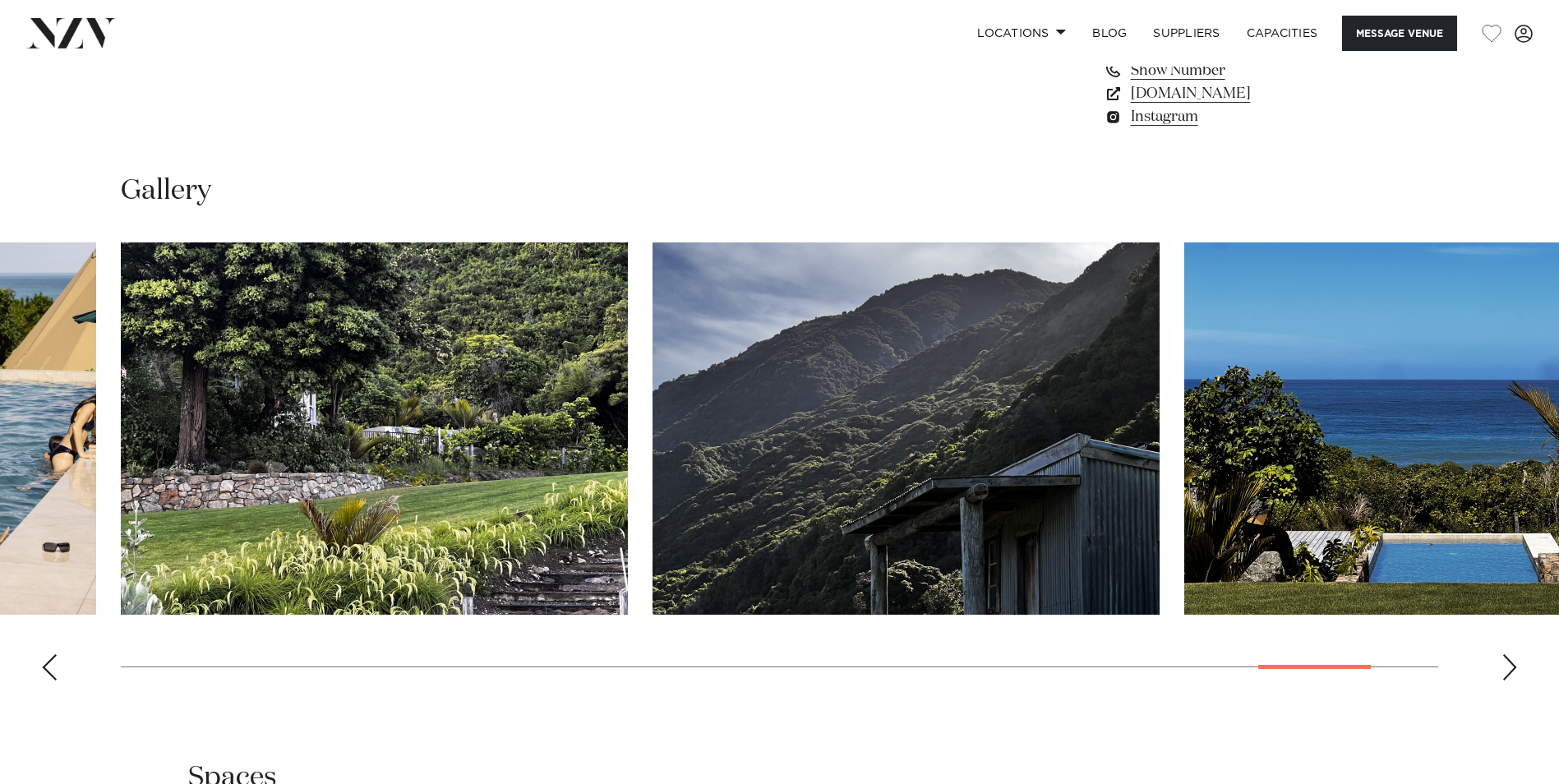
click at [1509, 664] on div "Next slide" at bounding box center [1509, 666] width 16 height 27
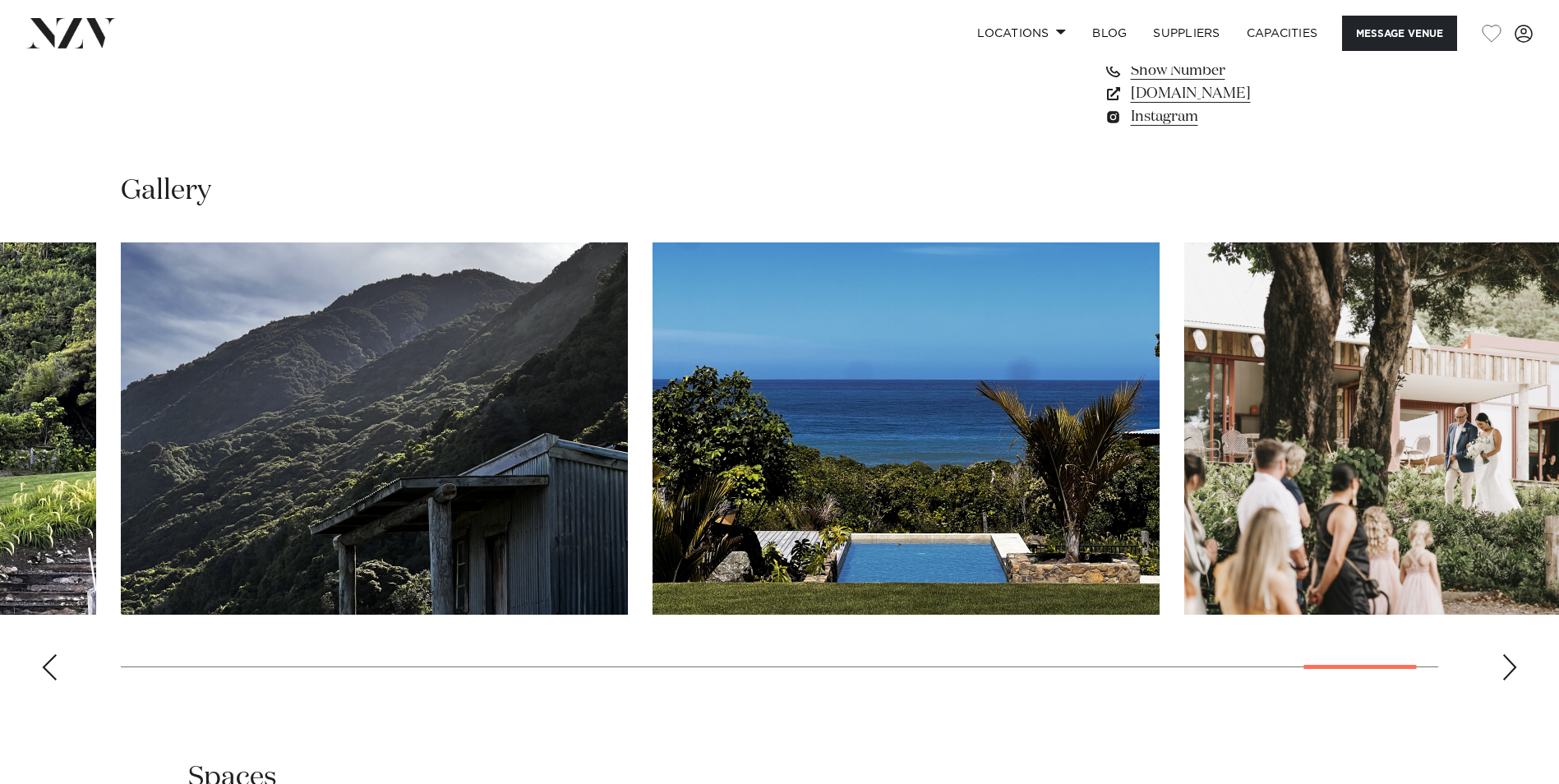
click at [1509, 664] on div "Next slide" at bounding box center [1509, 666] width 16 height 27
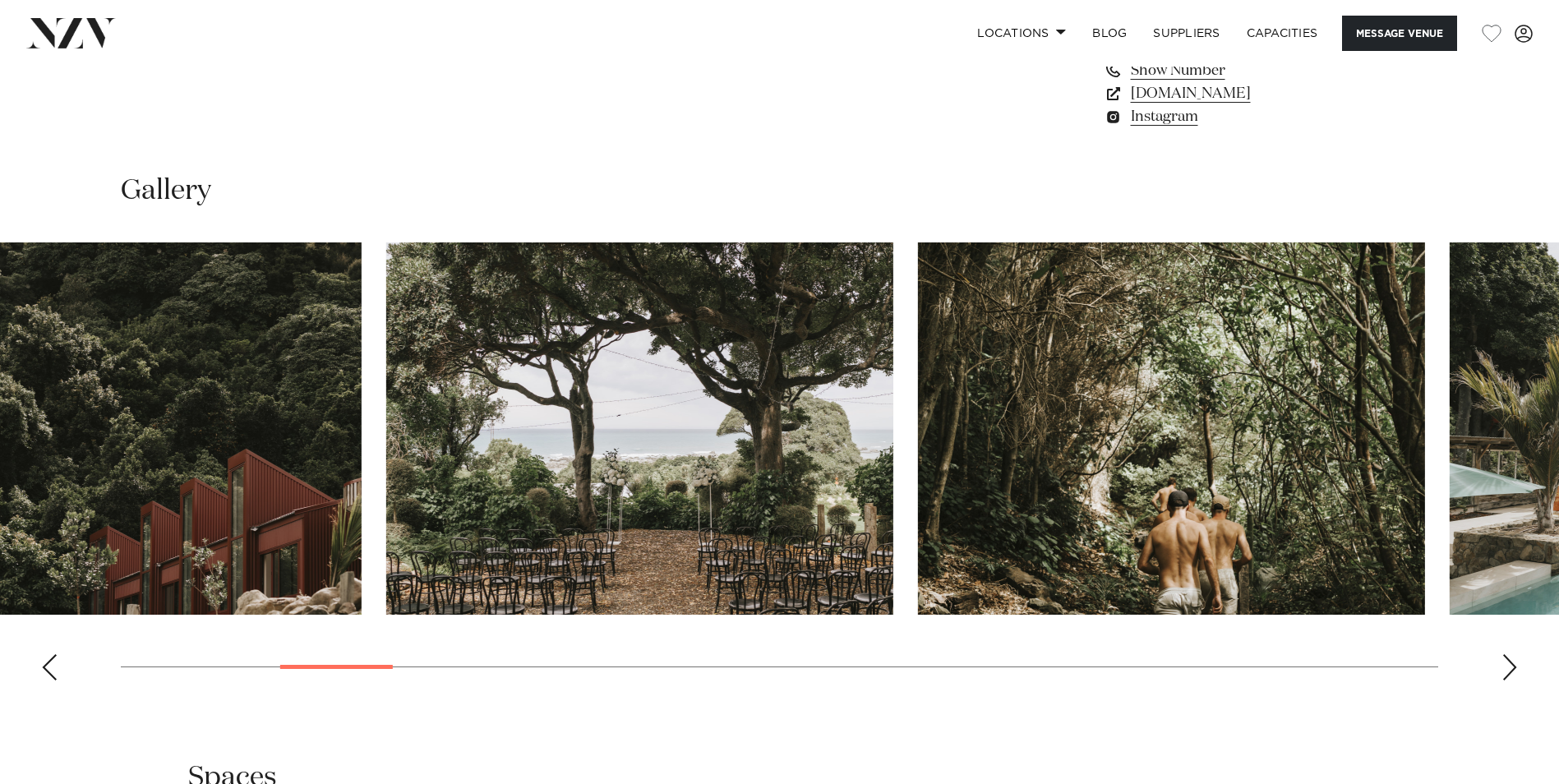
click at [368, 683] on swiper-container at bounding box center [779, 467] width 1559 height 451
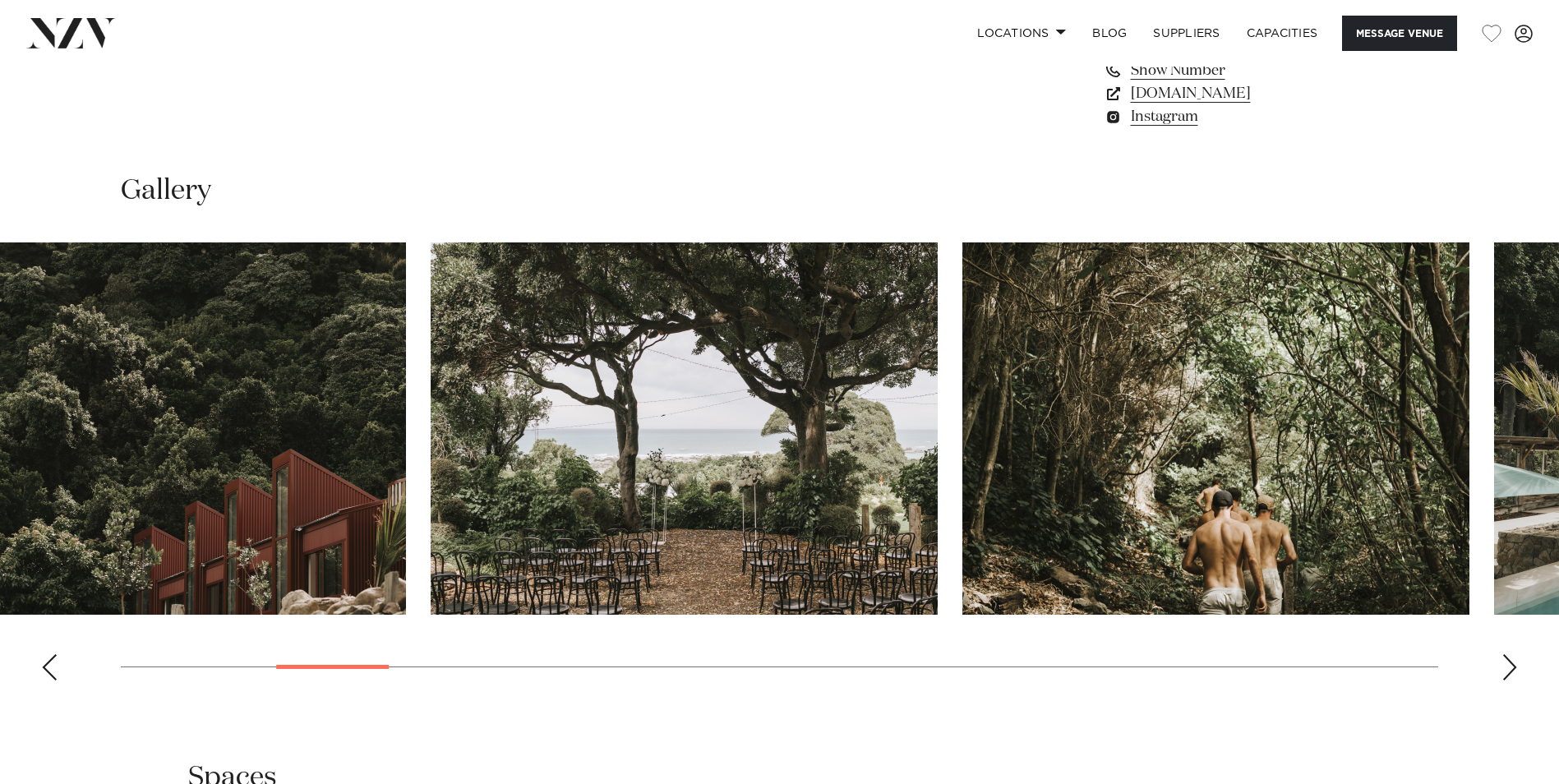
click at [122, 665] on swiper-container at bounding box center [779, 467] width 1559 height 451
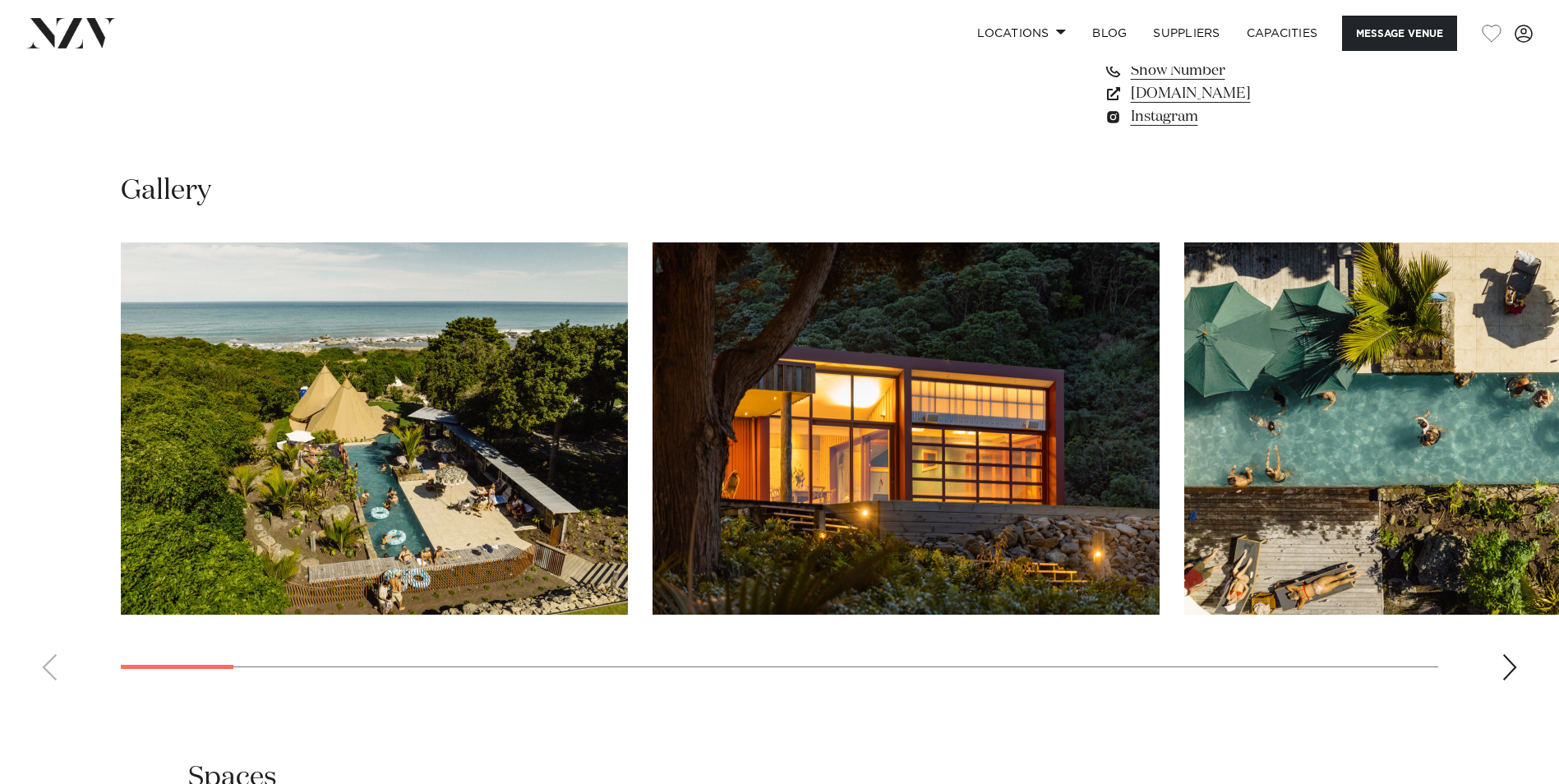
click at [127, 666] on div at bounding box center [779, 666] width 1317 height 1
click at [341, 397] on img "1 / 29" at bounding box center [375, 428] width 507 height 372
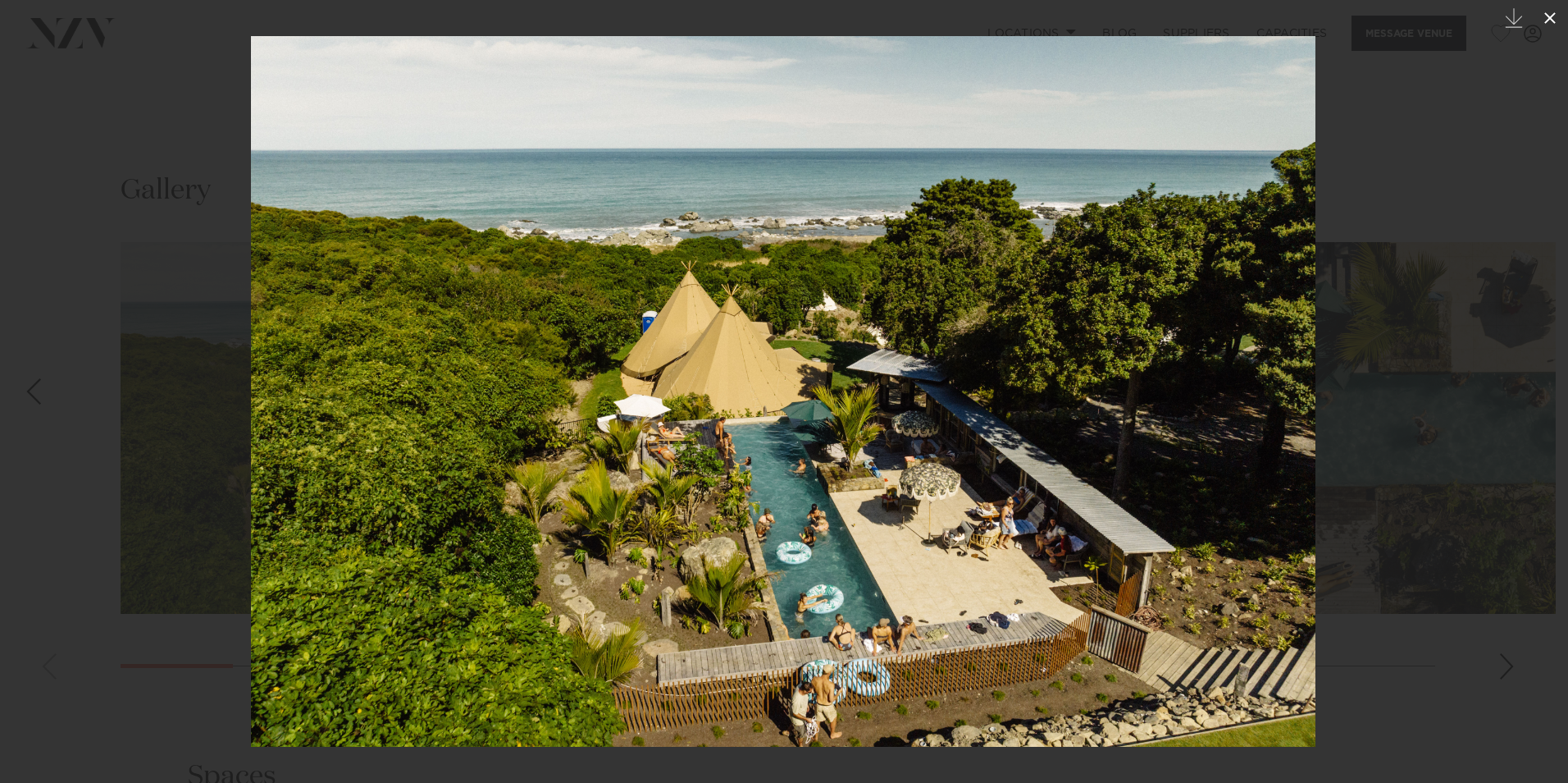
click at [1542, 15] on icon at bounding box center [1550, 18] width 20 height 20
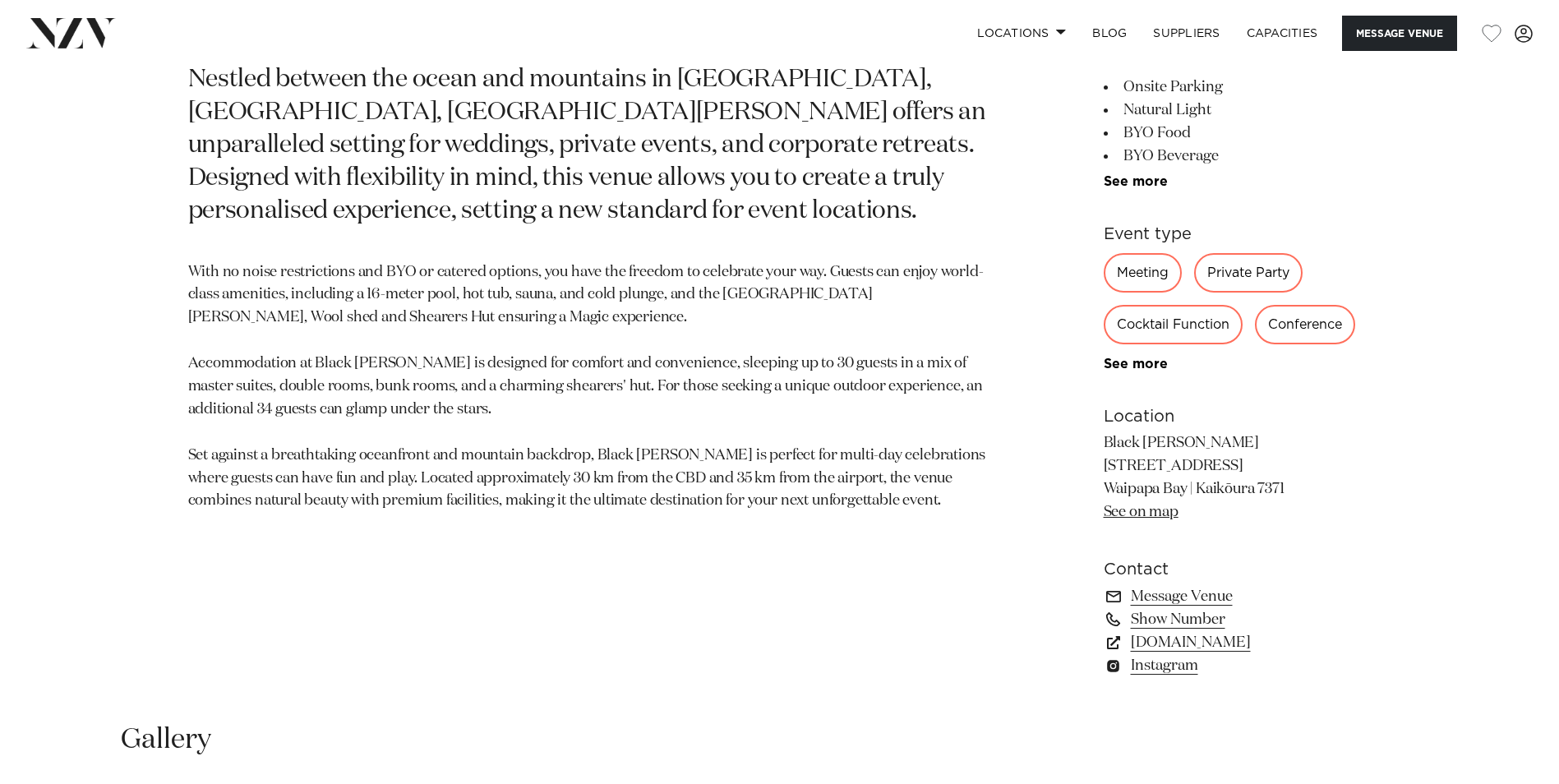
scroll to position [739, 0]
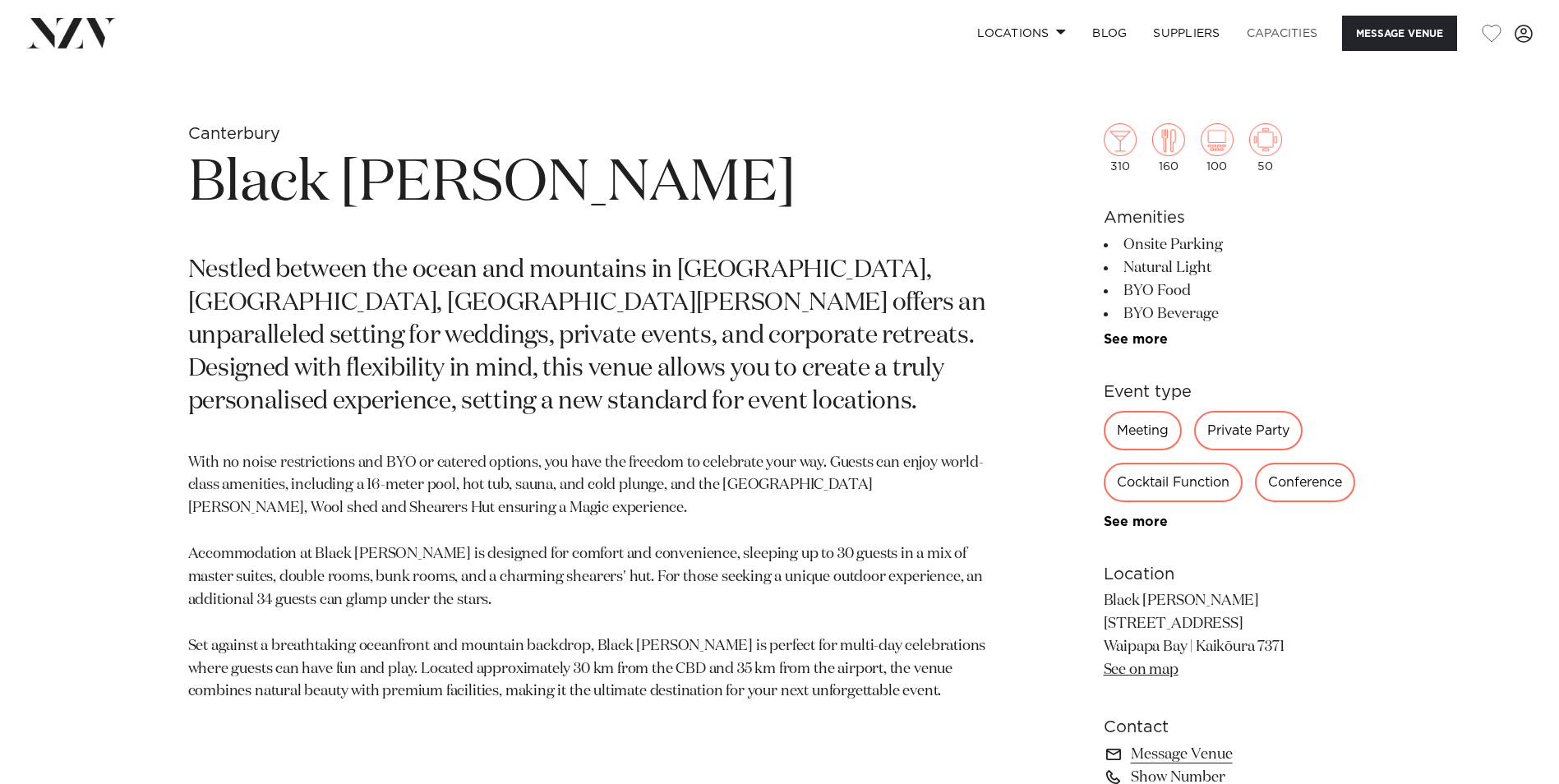
click at [1272, 32] on link "Capacities" at bounding box center [1282, 33] width 98 height 35
click at [1124, 343] on link "See more" at bounding box center [1167, 338] width 128 height 13
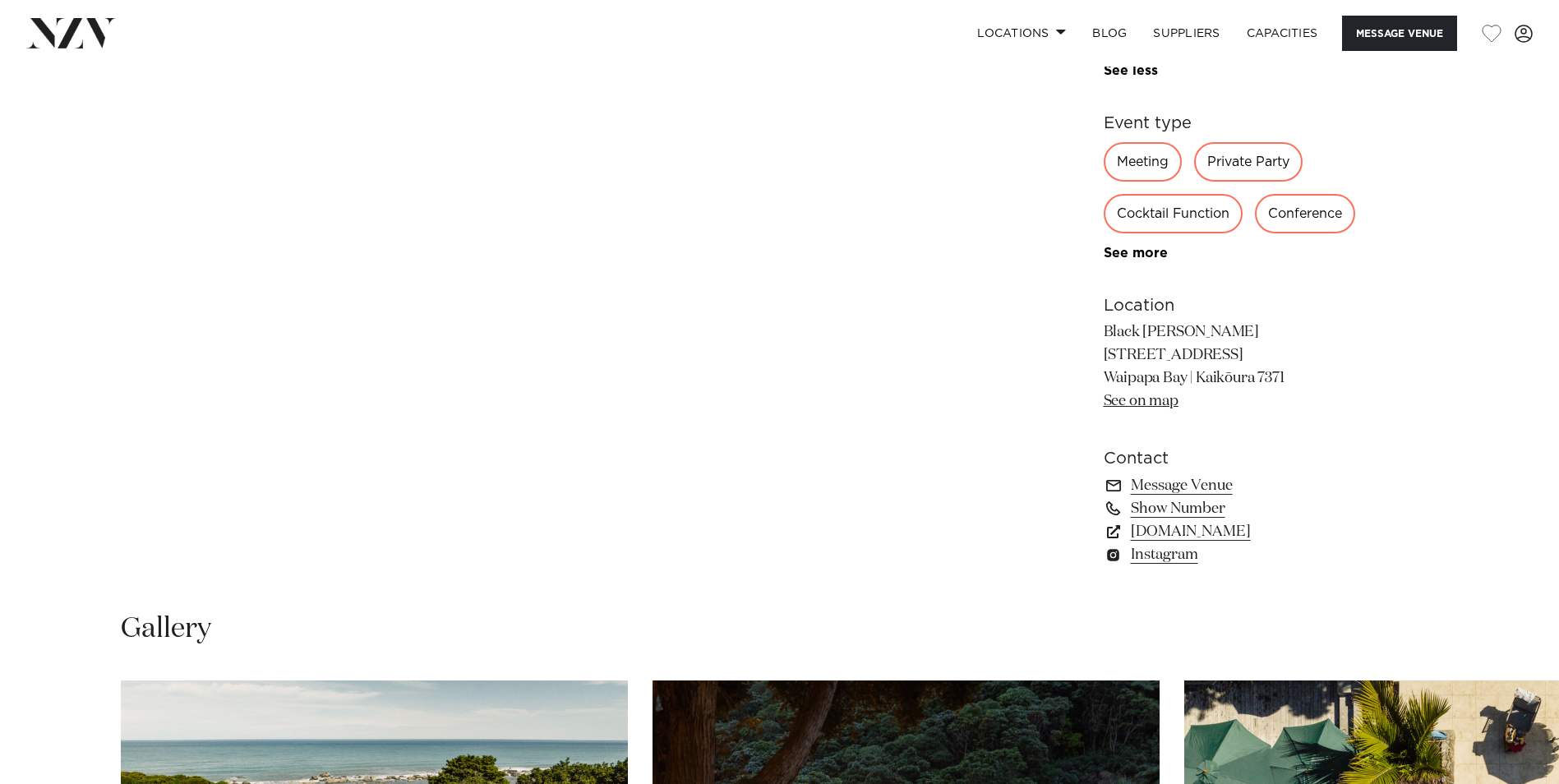
scroll to position [1643, 0]
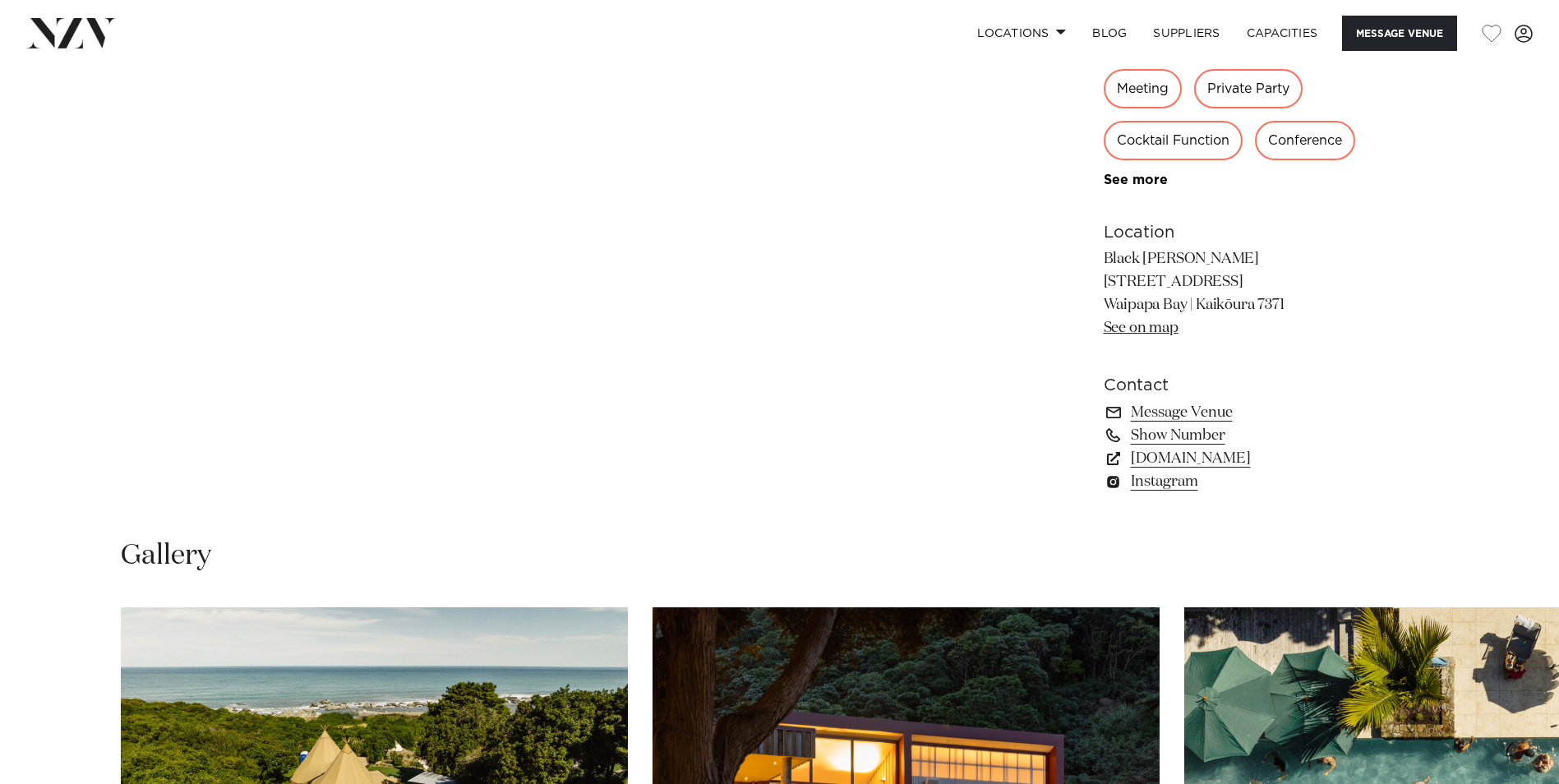
click at [1145, 325] on link "See on map" at bounding box center [1141, 327] width 75 height 15
